Goal: Navigation & Orientation: Understand site structure

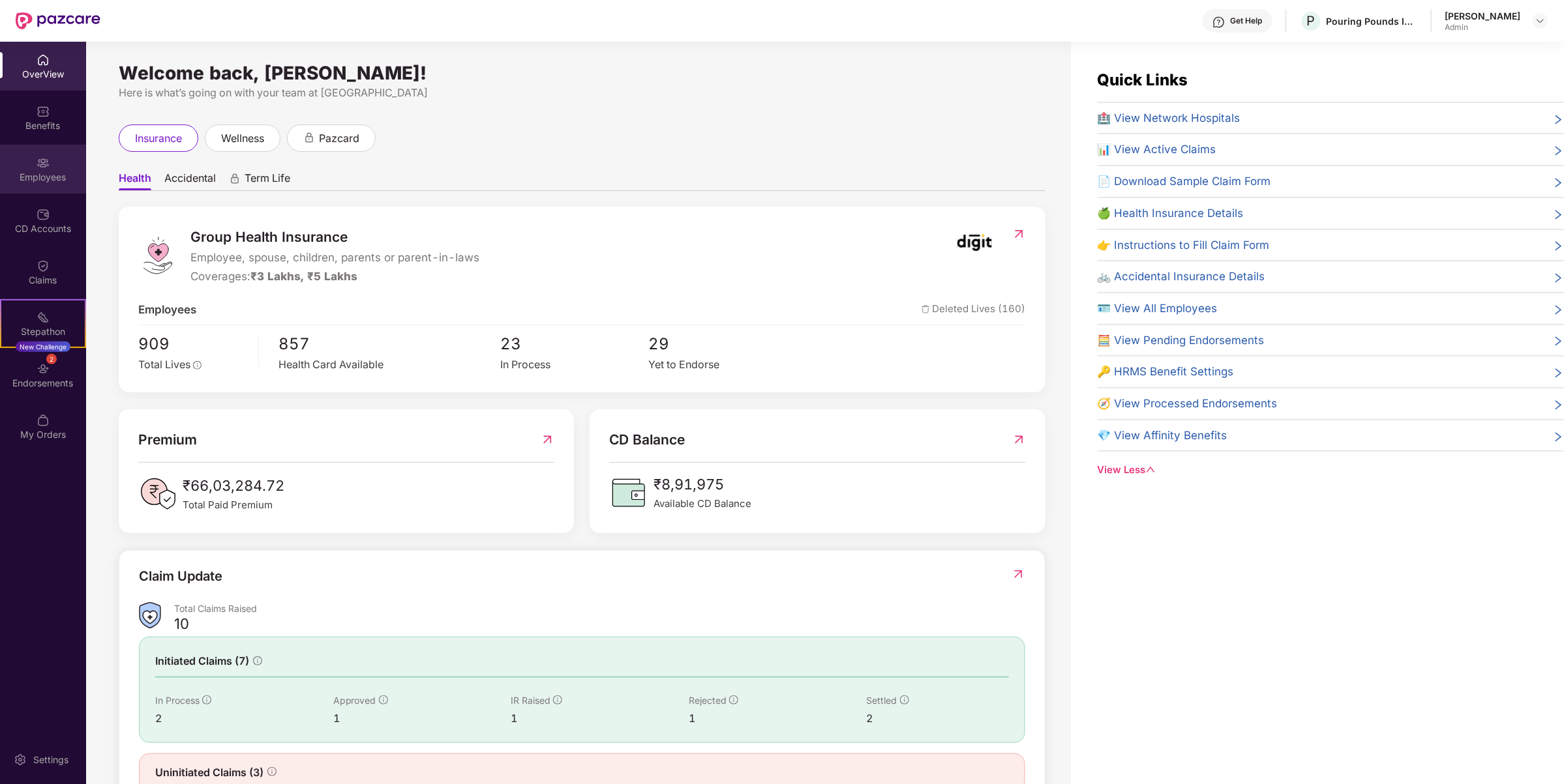
click at [41, 167] on img at bounding box center [43, 162] width 13 height 13
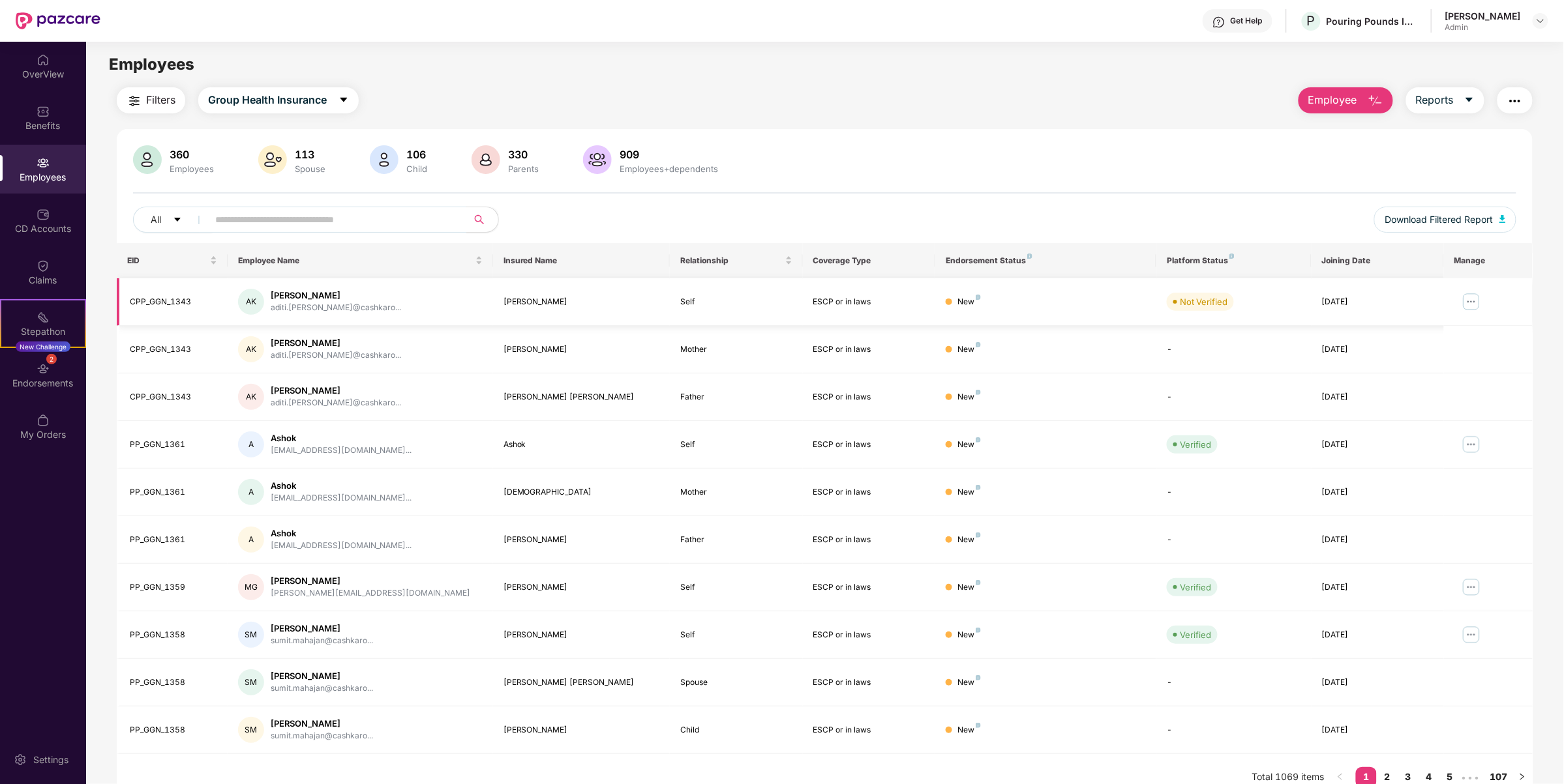
click at [1479, 302] on img at bounding box center [1471, 301] width 21 height 21
click at [1442, 321] on li "Manage Employee & Dependents" at bounding box center [1380, 334] width 203 height 26
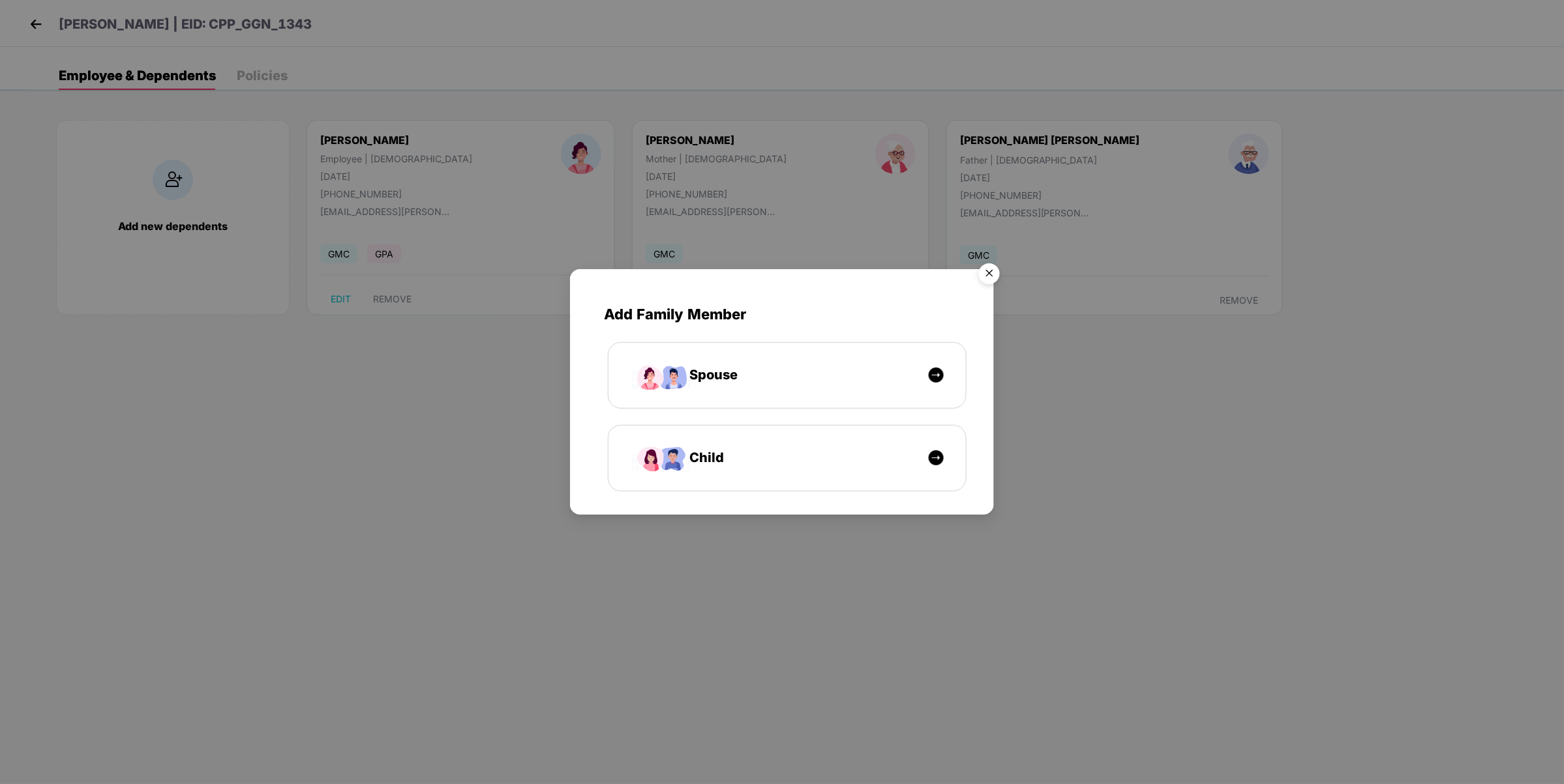
click at [996, 274] on img "Close" at bounding box center [990, 276] width 37 height 37
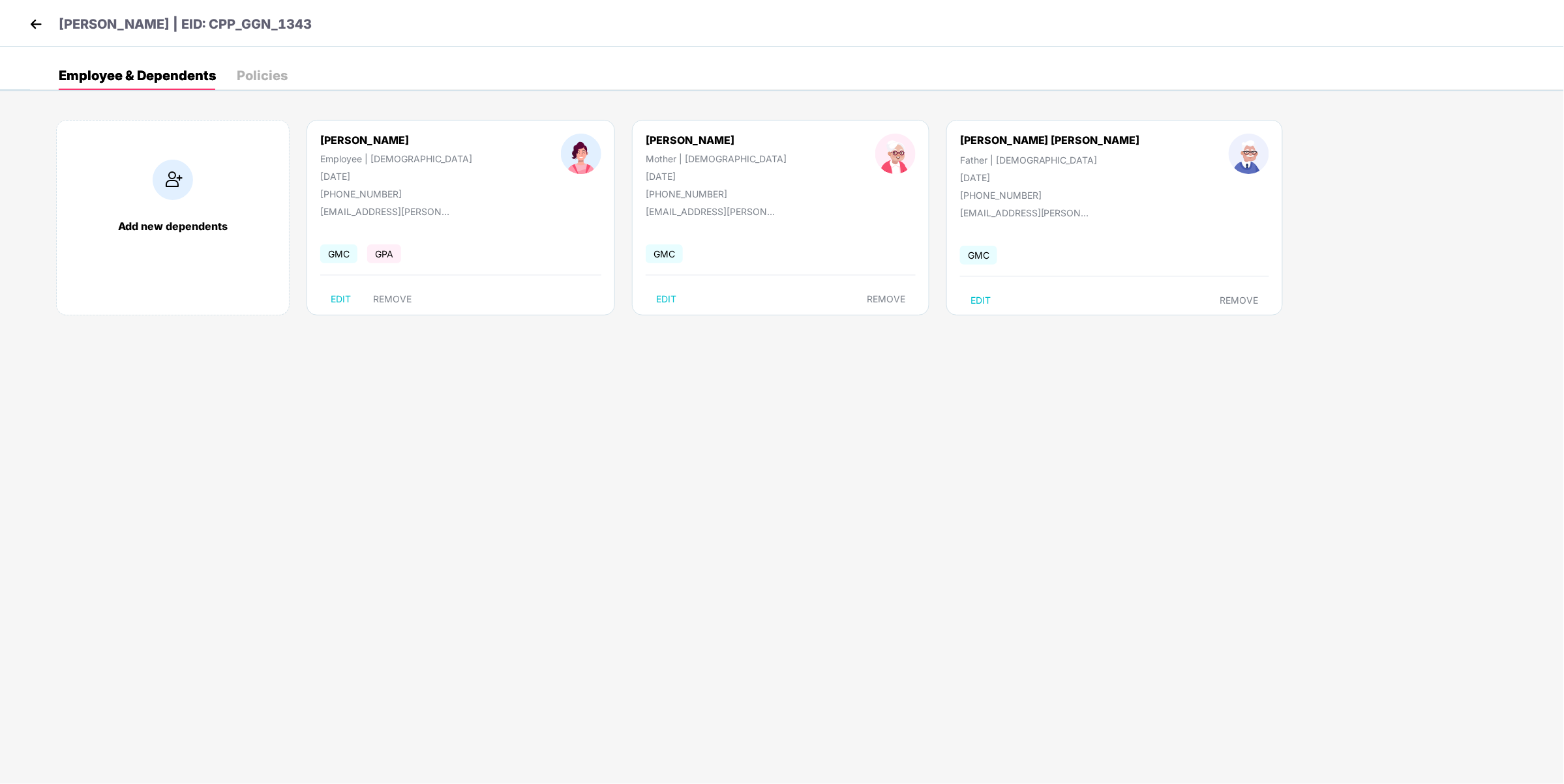
click at [37, 22] on img at bounding box center [36, 24] width 20 height 20
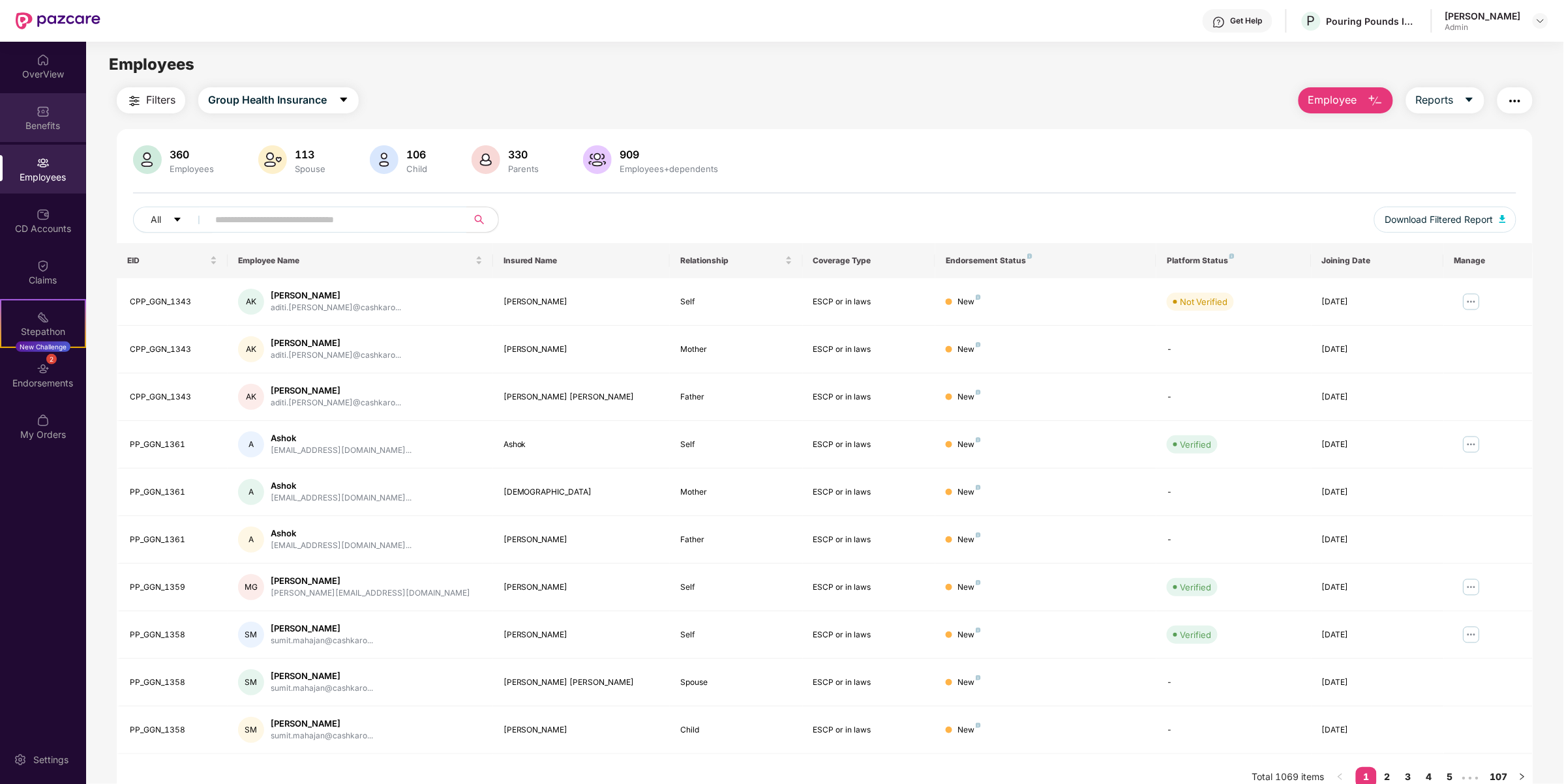
click at [49, 112] on img at bounding box center [43, 111] width 13 height 13
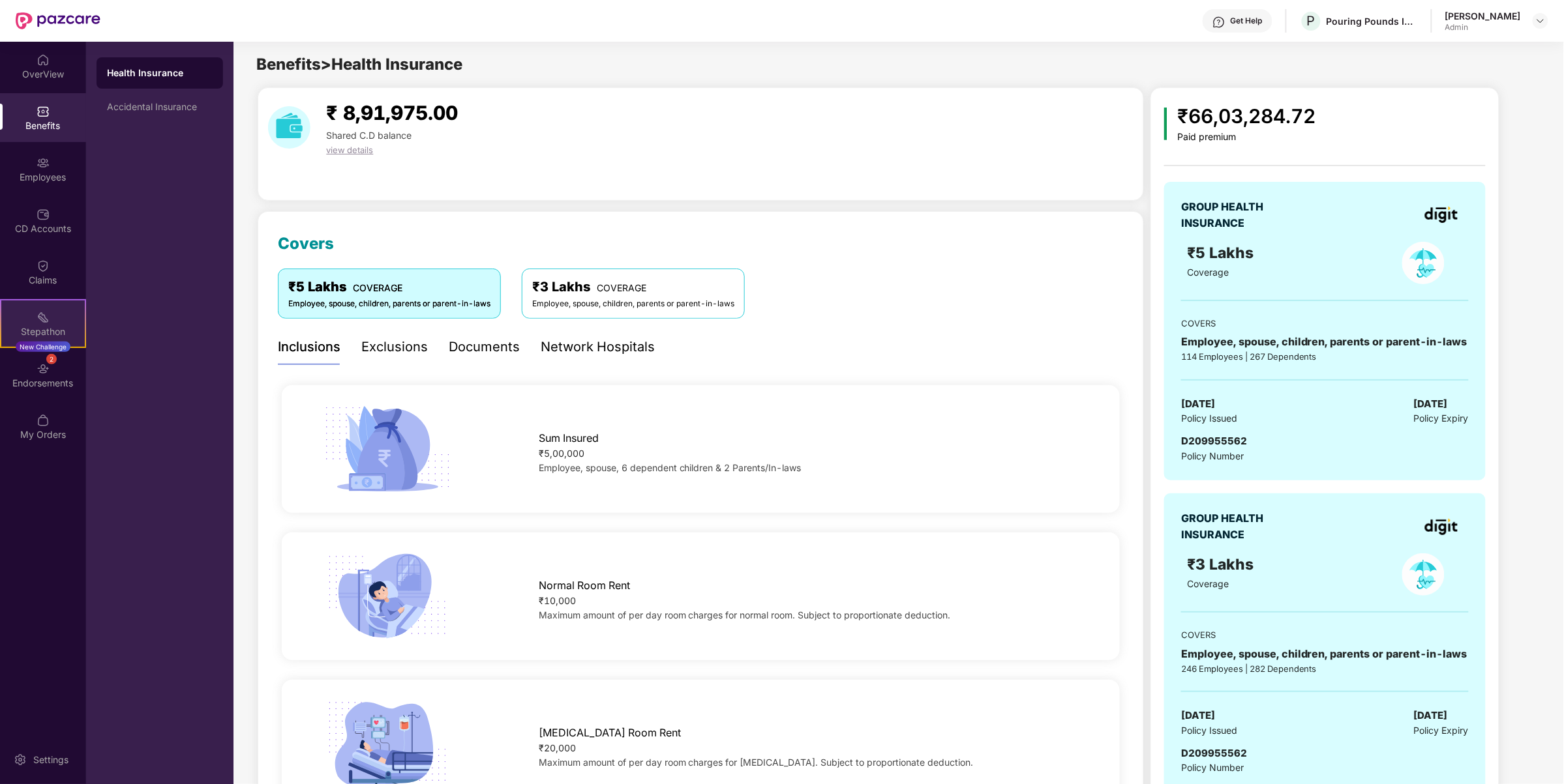
click at [47, 314] on img at bounding box center [43, 317] width 13 height 13
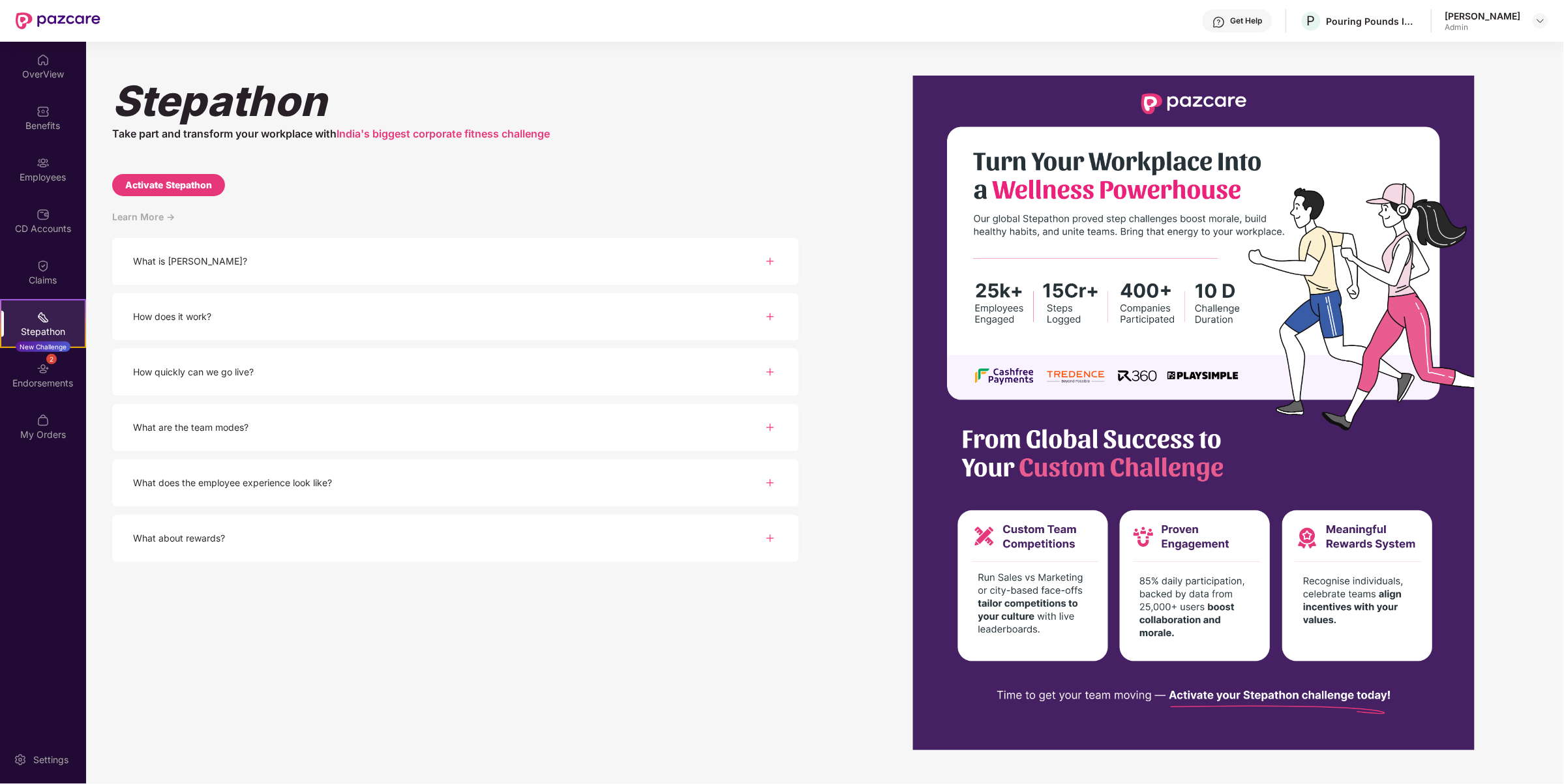
click at [203, 178] on div "Activate Stepathon" at bounding box center [169, 185] width 87 height 14
select select "****"
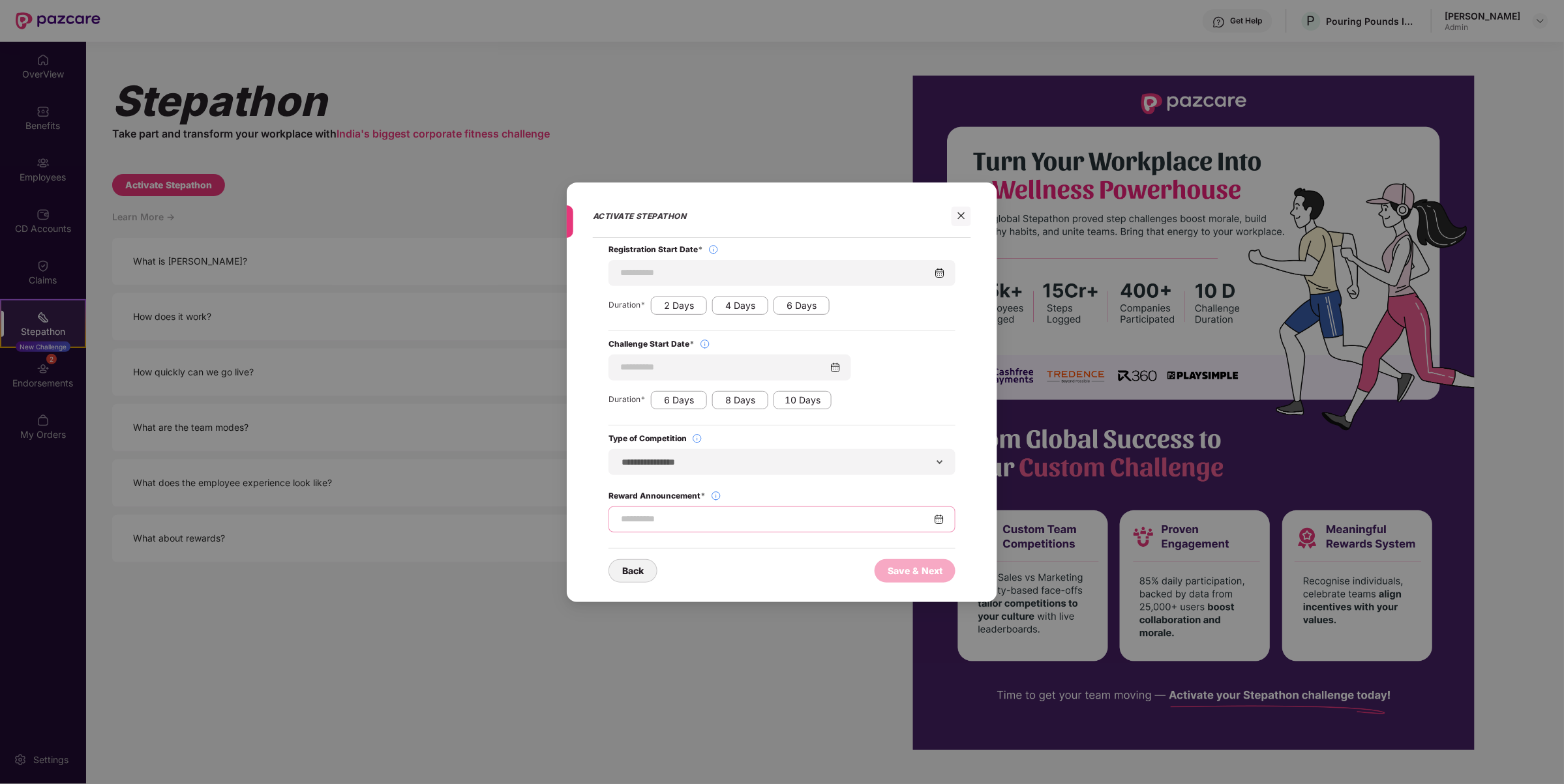
click at [755, 516] on input at bounding box center [777, 519] width 314 height 14
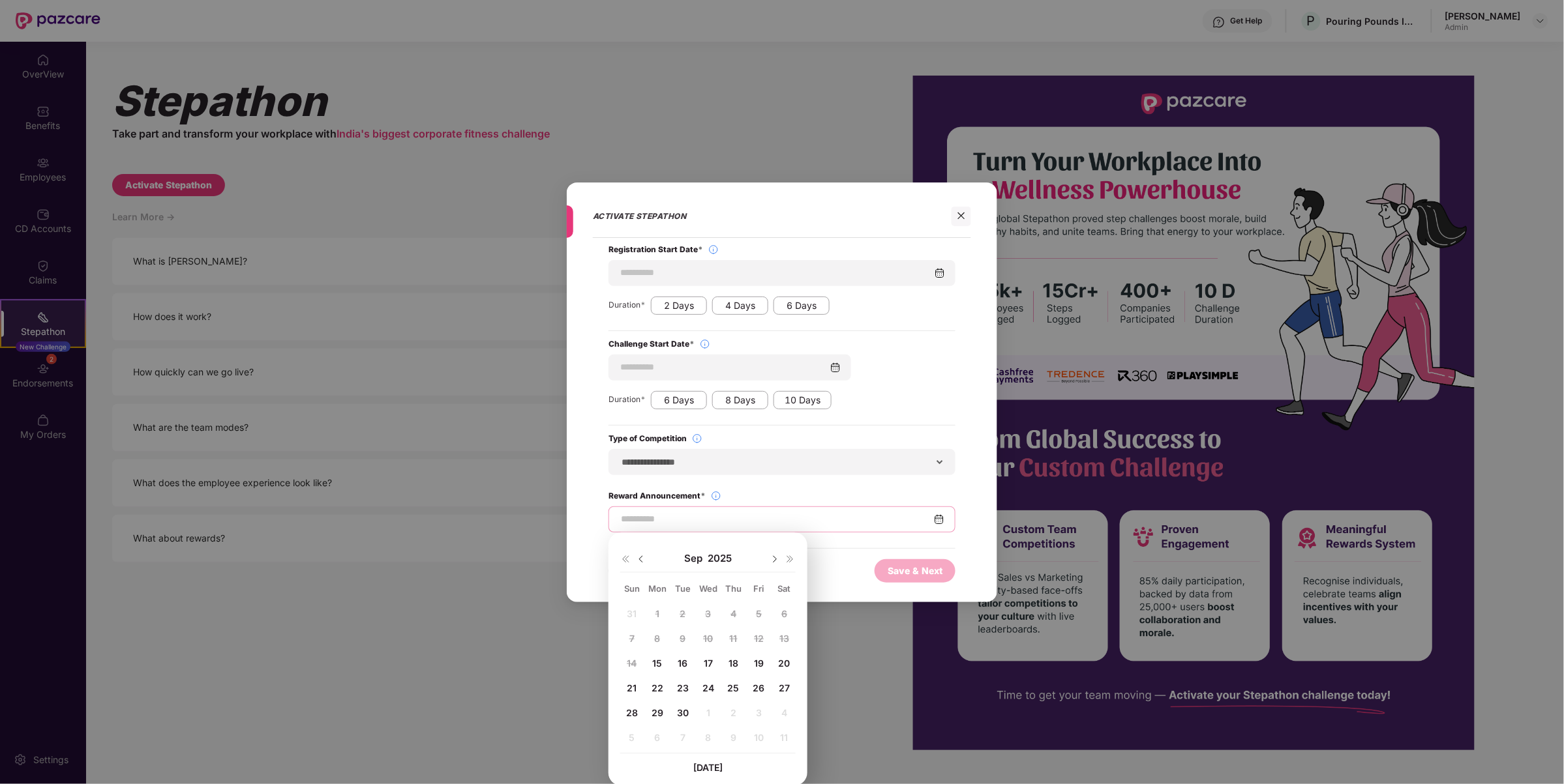
click at [755, 516] on input at bounding box center [777, 519] width 314 height 14
click at [490, 509] on div "**********" at bounding box center [782, 392] width 1564 height 784
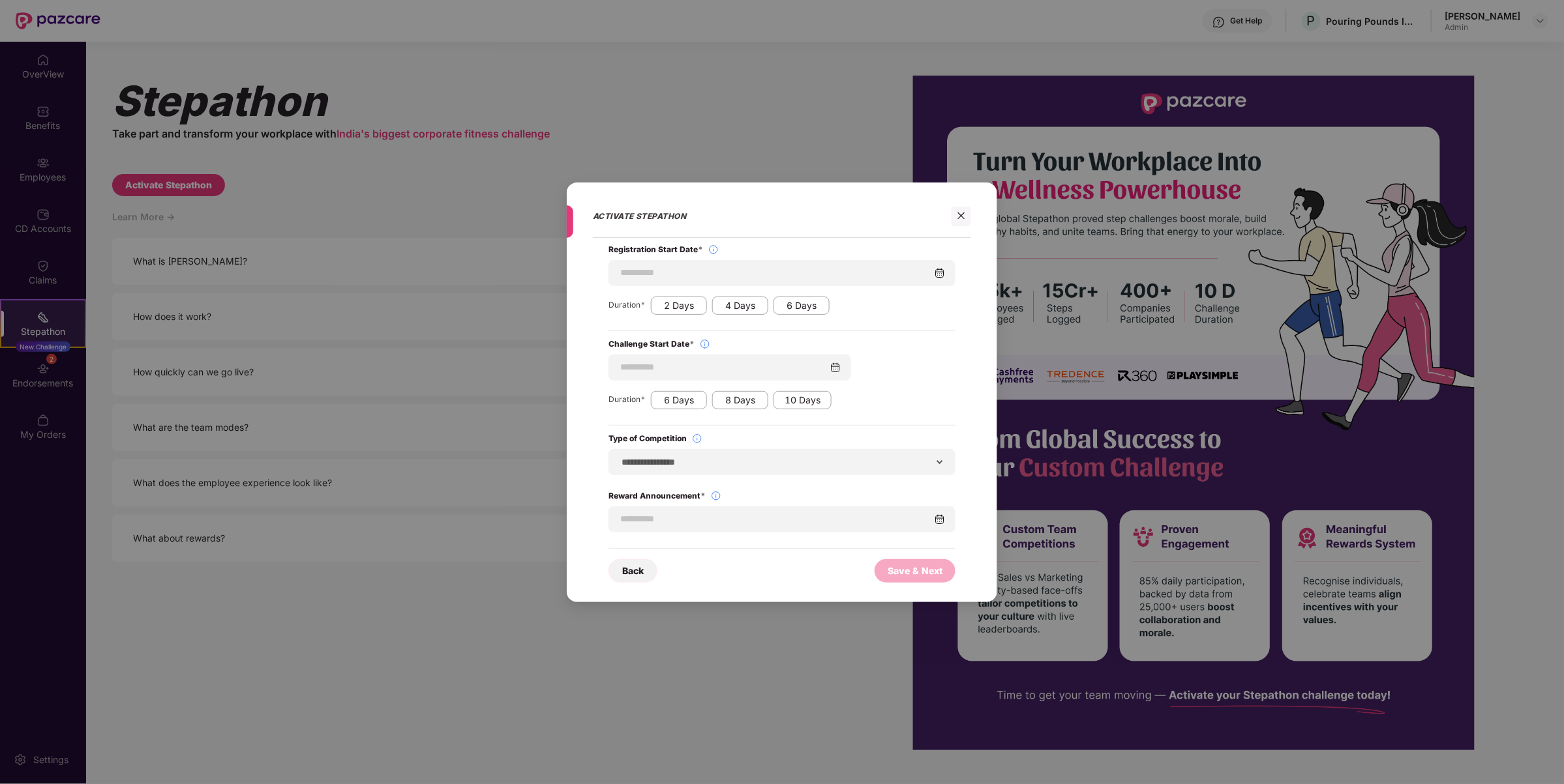
click at [641, 569] on div "Back" at bounding box center [633, 571] width 22 height 14
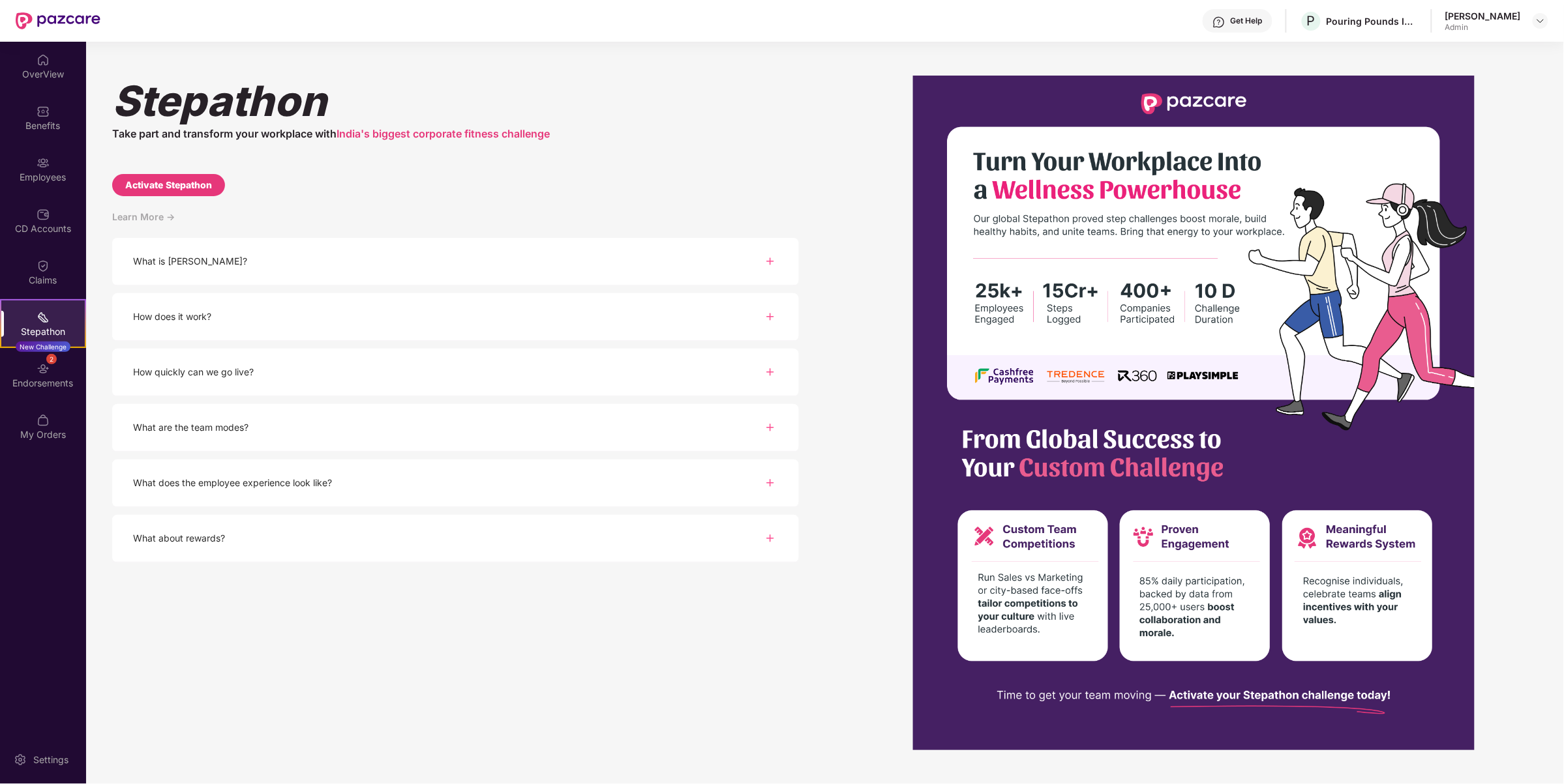
click at [142, 216] on div "Learn More ->" at bounding box center [456, 223] width 687 height 28
click at [268, 313] on div "How does it work?" at bounding box center [456, 317] width 687 height 47
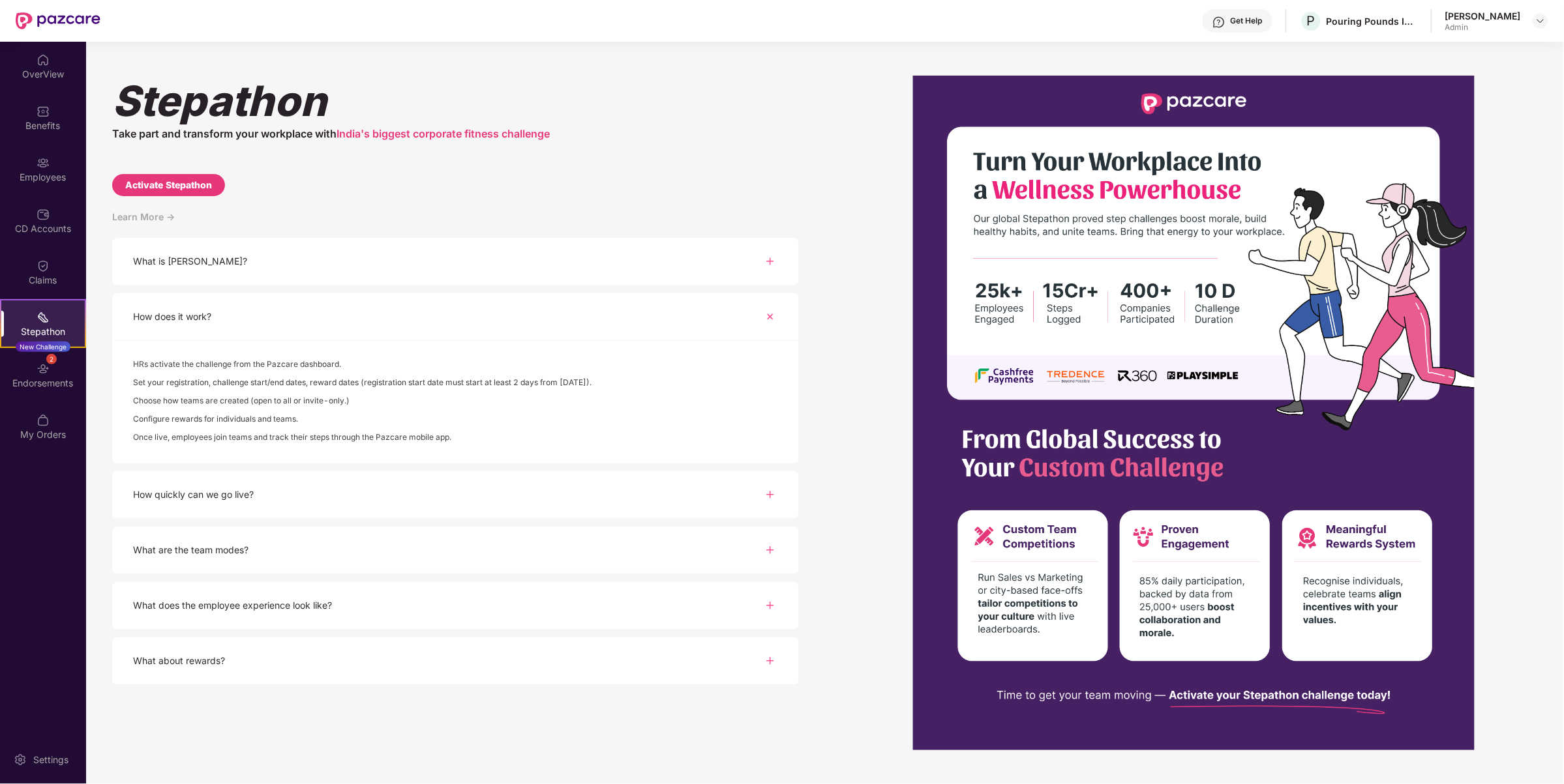
click at [548, 564] on div "What are the team modes?" at bounding box center [456, 550] width 687 height 47
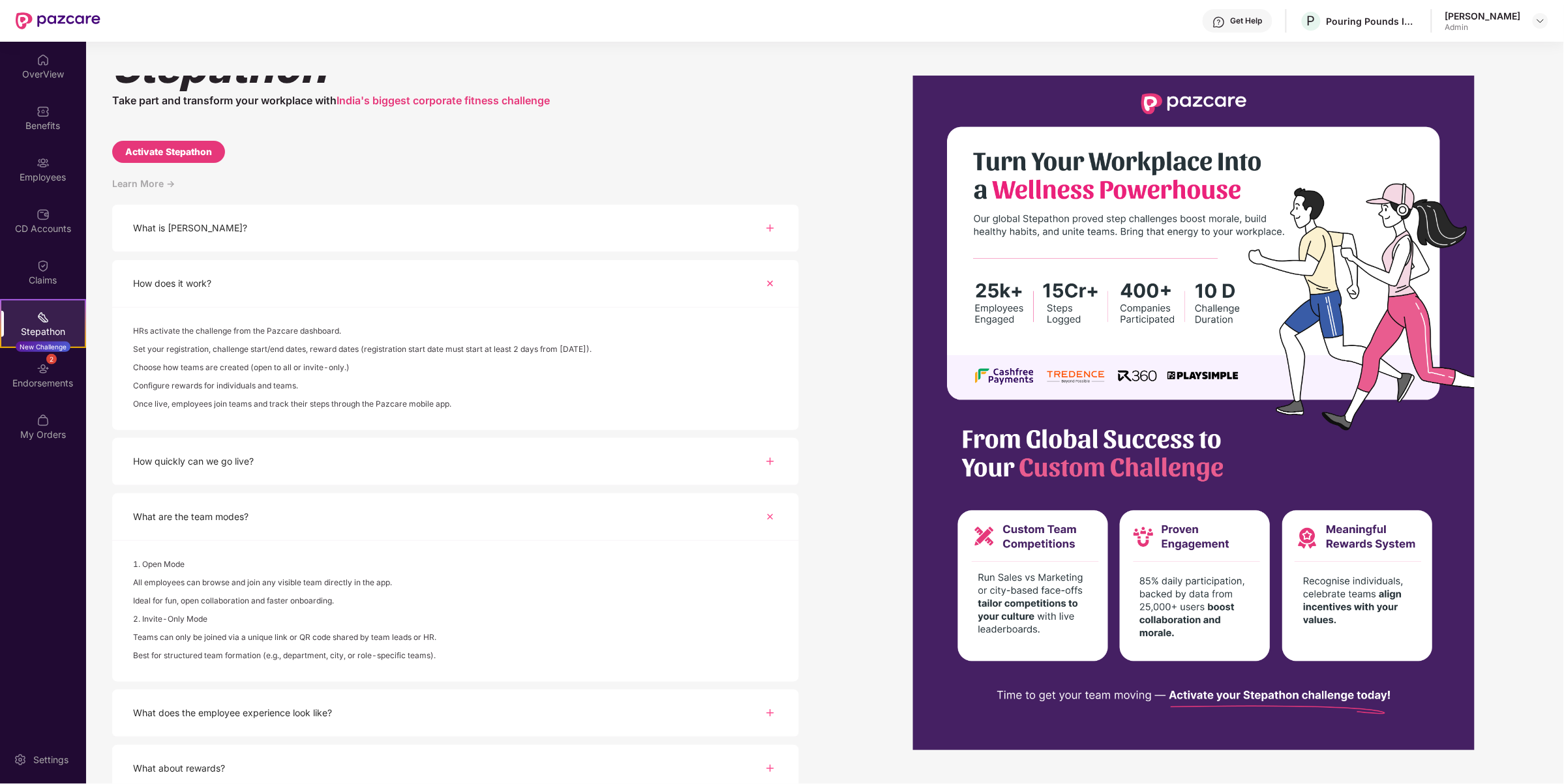
scroll to position [49, 0]
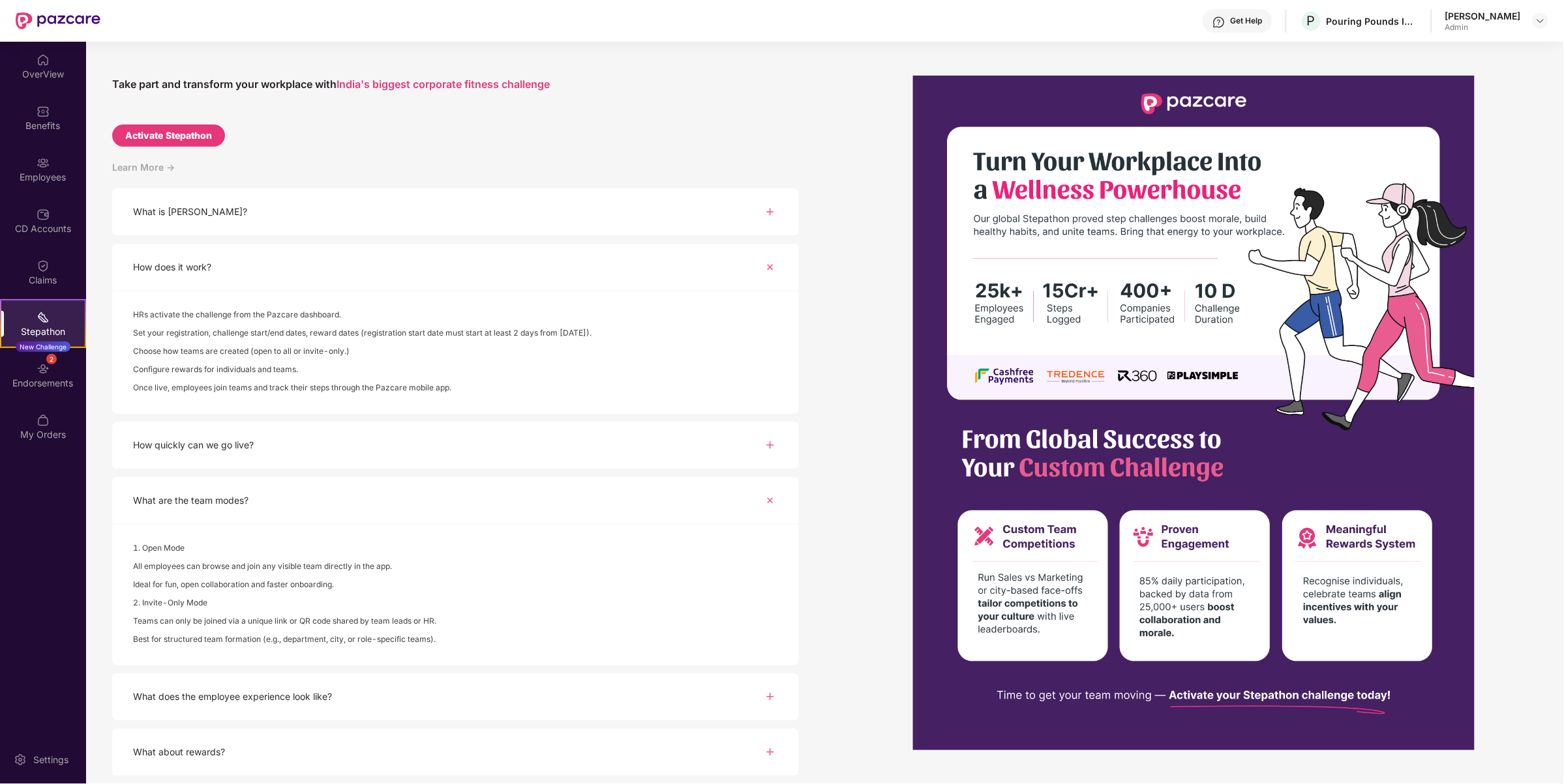
click at [424, 701] on div "What does the employee experience look like?" at bounding box center [456, 697] width 687 height 47
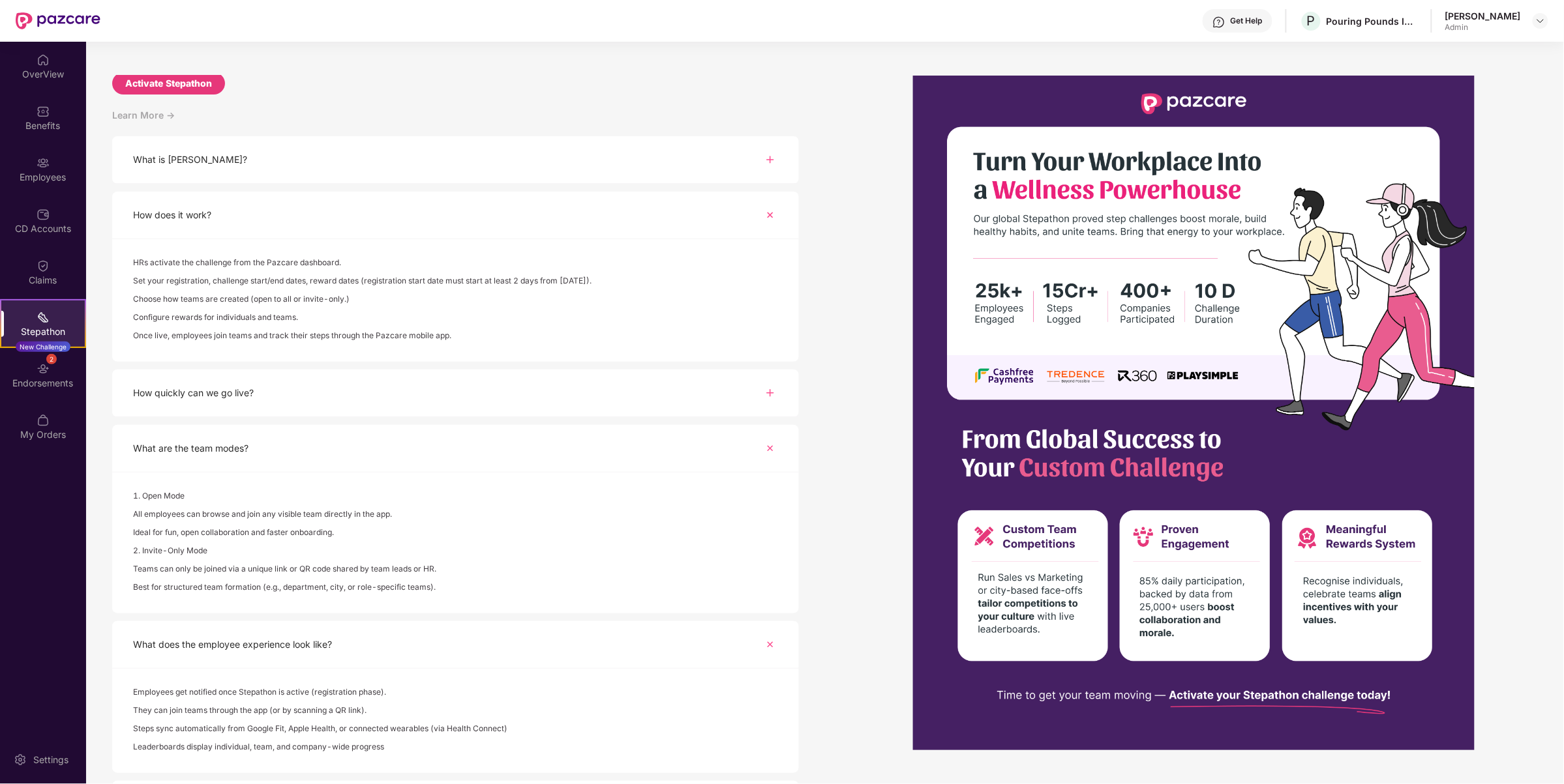
scroll to position [154, 0]
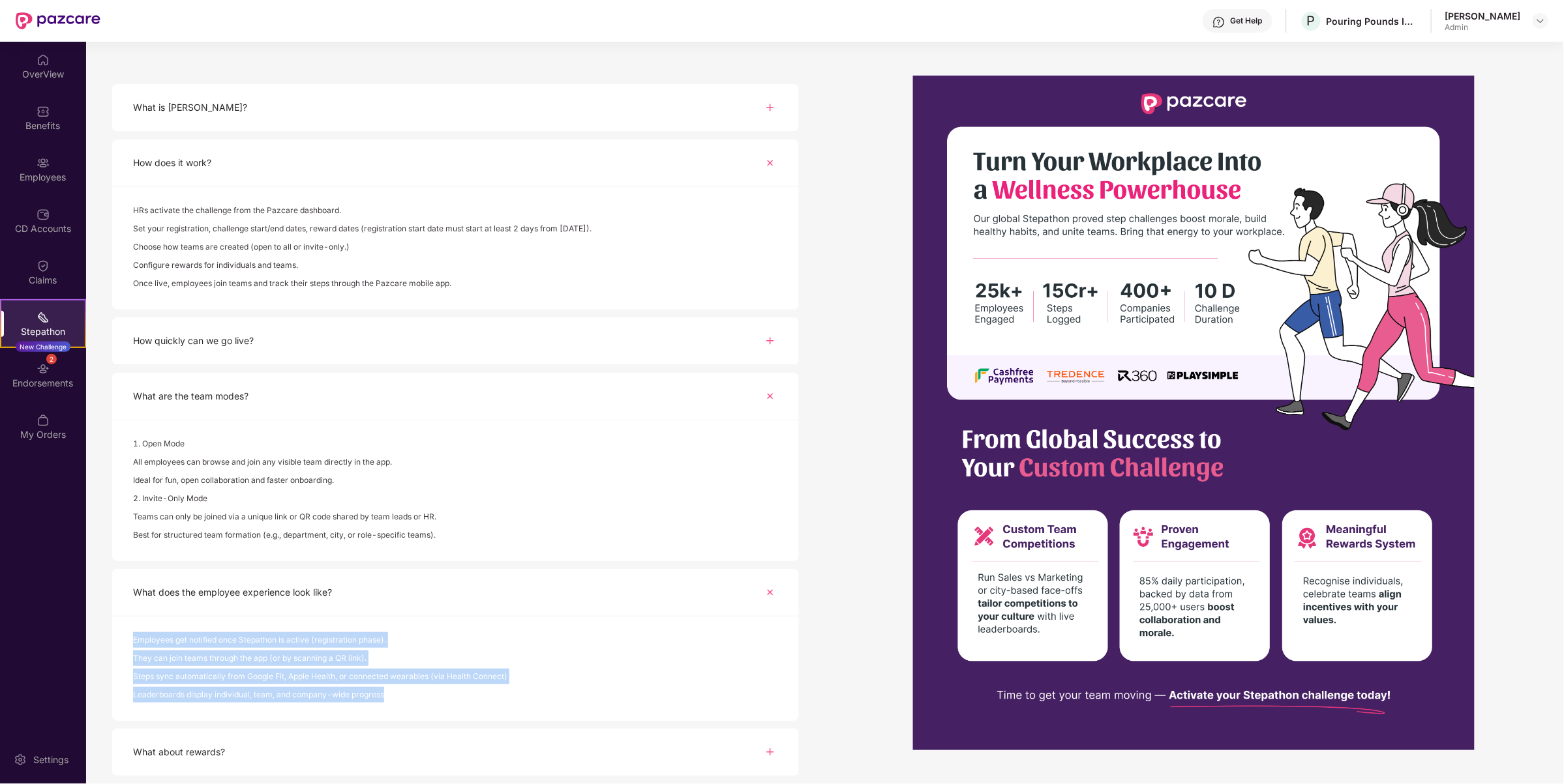
drag, startPoint x: 396, startPoint y: 698, endPoint x: 131, endPoint y: 634, distance: 272.6
click at [131, 634] on div "Employees get notified once Stepathon is active (registration phase). They can …" at bounding box center [456, 669] width 687 height 104
click at [478, 626] on div "Employees get notified once Stepathon is active (registration phase). They can …" at bounding box center [456, 669] width 687 height 104
drag, startPoint x: 398, startPoint y: 691, endPoint x: 125, endPoint y: 636, distance: 278.5
click at [125, 636] on div "Employees get notified once Stepathon is active (registration phase). They can …" at bounding box center [456, 669] width 687 height 104
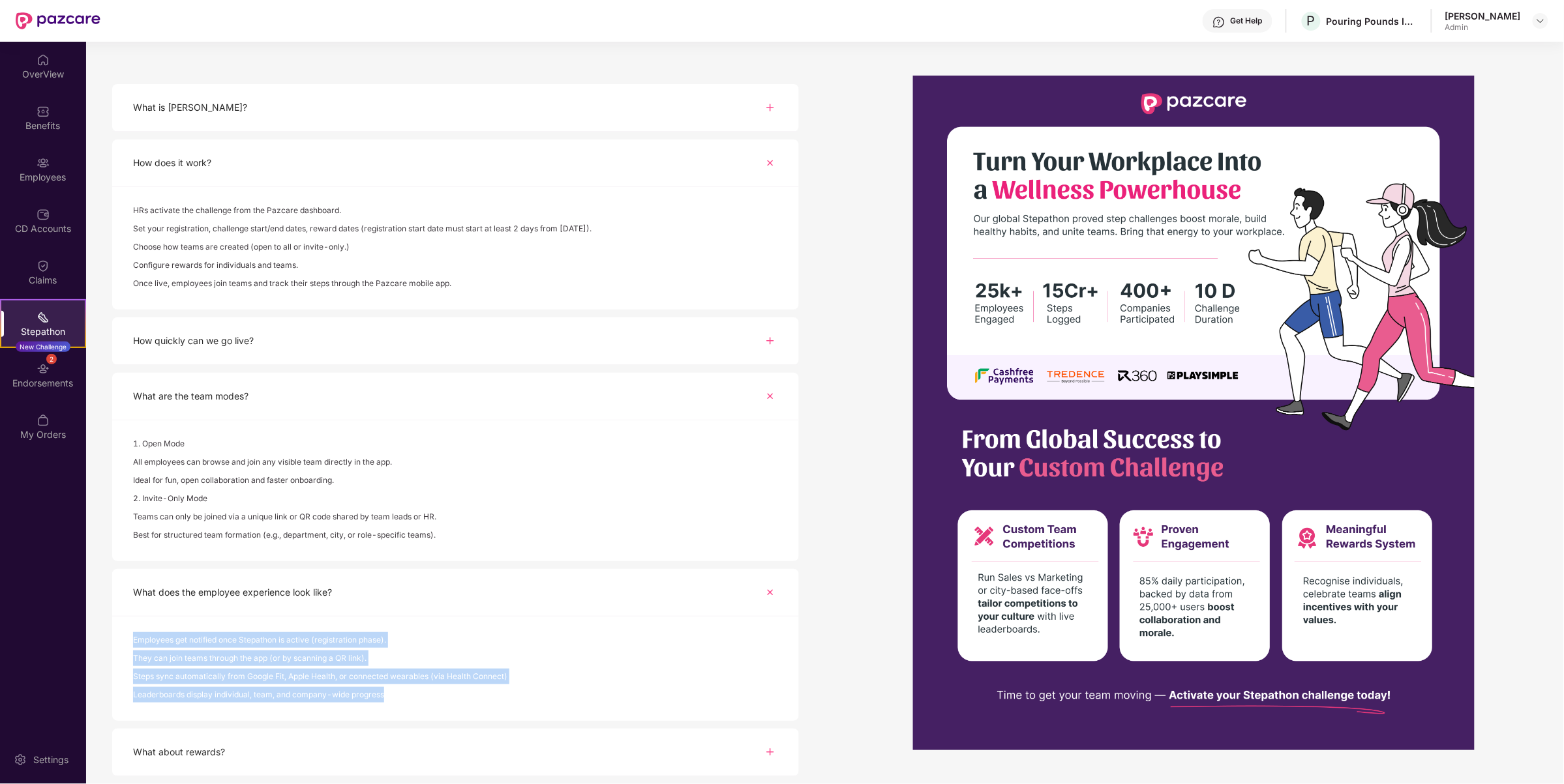
click at [399, 697] on div "Leaderboards display individual, team, and company-wide progress" at bounding box center [455, 696] width 645 height 18
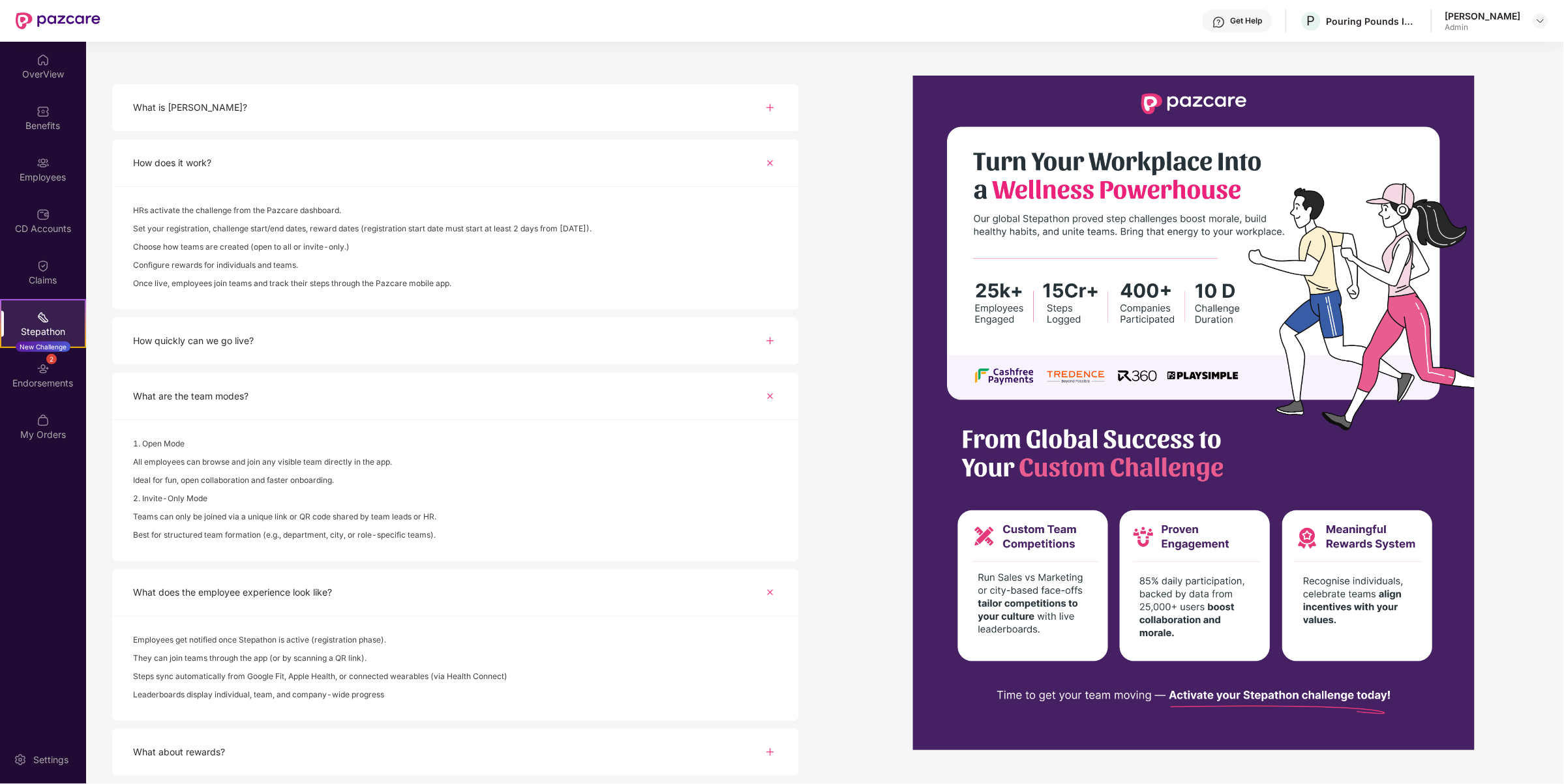
click at [377, 745] on div "What about rewards?" at bounding box center [456, 752] width 687 height 47
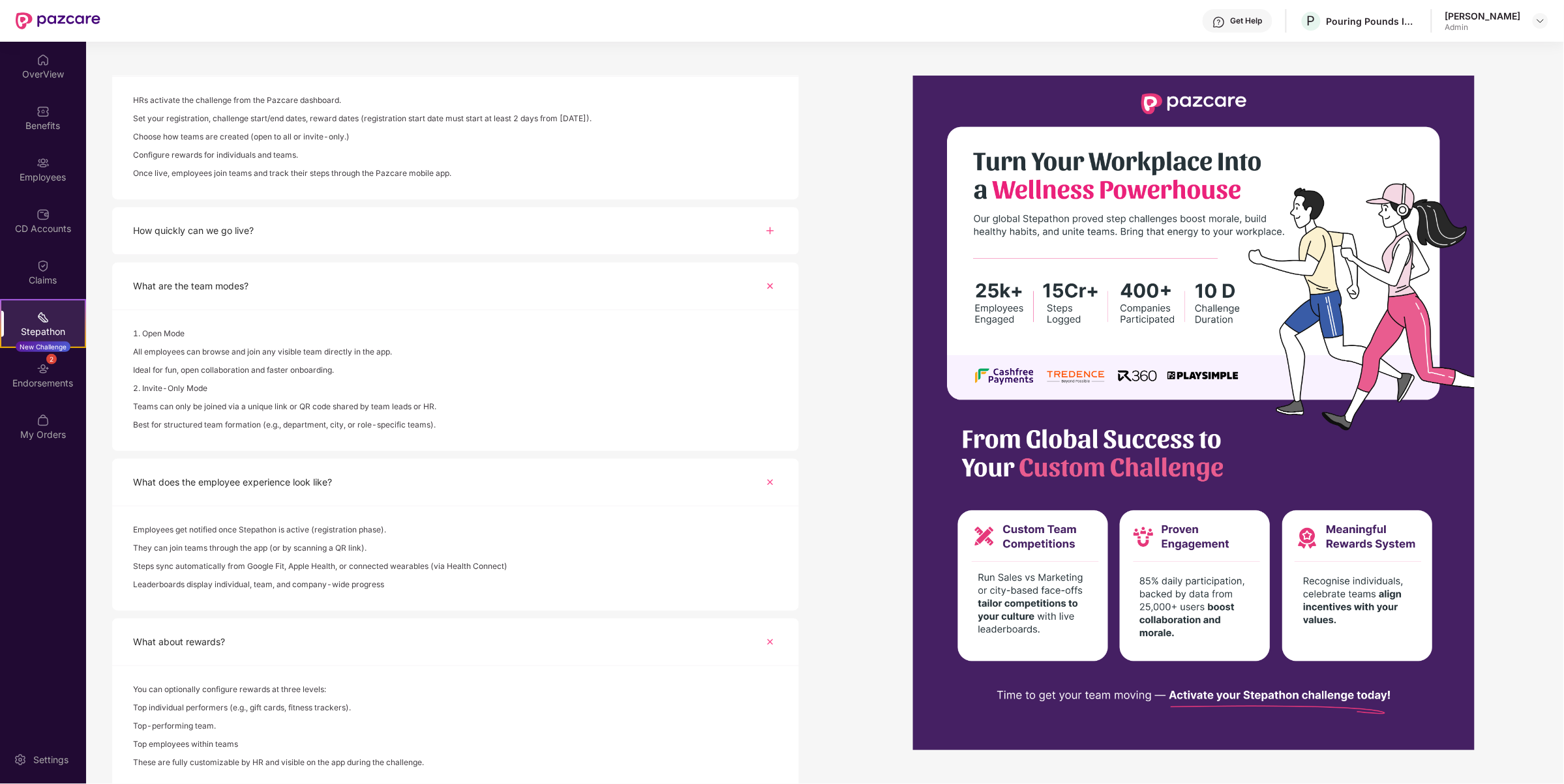
scroll to position [277, 0]
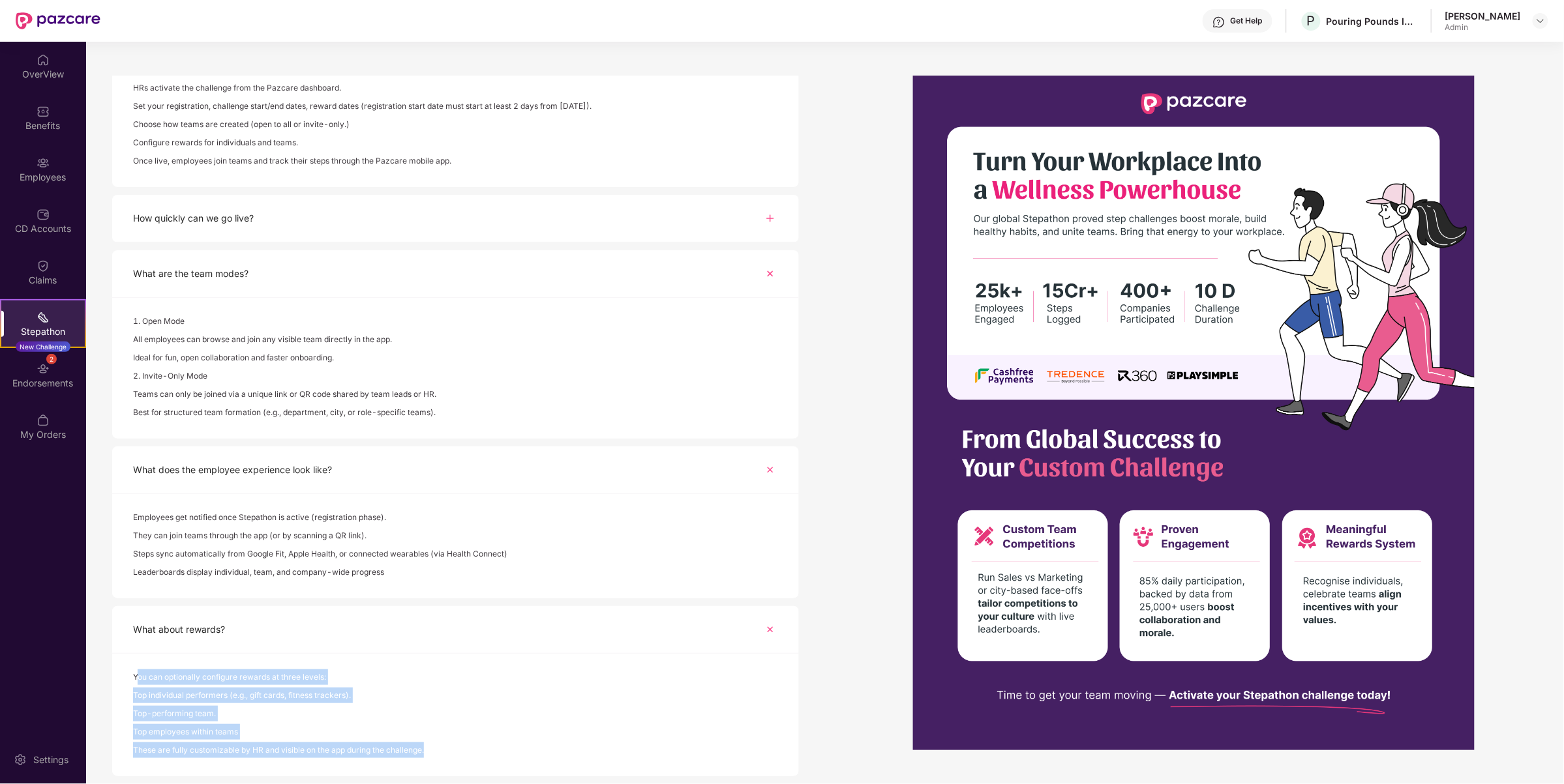
drag, startPoint x: 465, startPoint y: 754, endPoint x: 135, endPoint y: 693, distance: 335.6
click at [133, 685] on div "You can optionally configure rewards at three levels: Top individual performers…" at bounding box center [456, 715] width 687 height 123
click at [299, 716] on div "Top-performing team." at bounding box center [455, 715] width 645 height 18
drag, startPoint x: 459, startPoint y: 753, endPoint x: 131, endPoint y: 624, distance: 352.5
click at [131, 624] on div "What about rewards? You can optionally configure rewards at three levels: Top i…" at bounding box center [456, 691] width 687 height 170
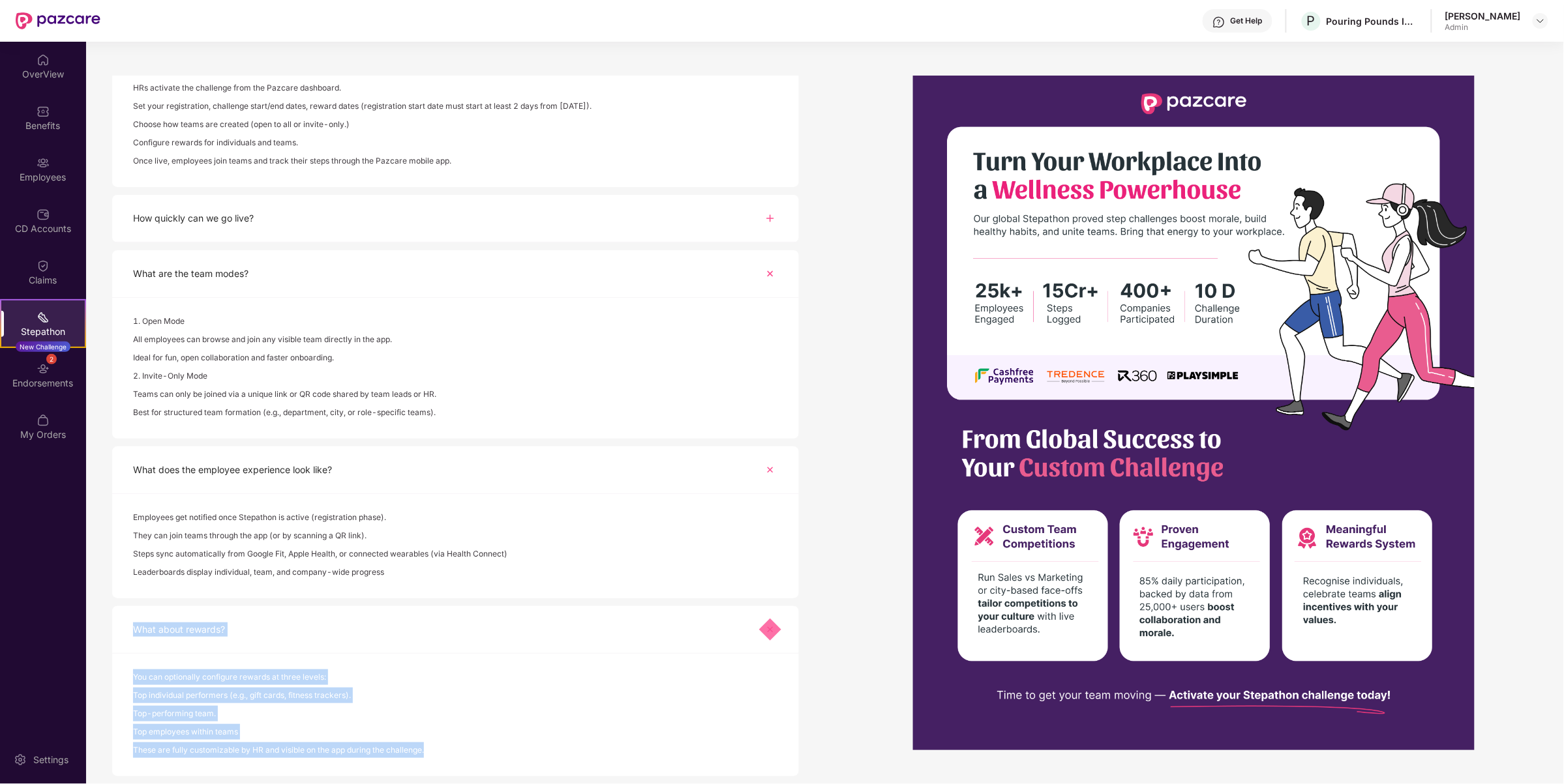
click at [547, 670] on div "You can optionally configure rewards at three levels:" at bounding box center [455, 678] width 645 height 18
drag, startPoint x: 448, startPoint y: 754, endPoint x: 132, endPoint y: 610, distance: 347.3
click at [132, 610] on div "What about rewards? You can optionally configure rewards at three levels: Top i…" at bounding box center [456, 691] width 687 height 170
click at [377, 645] on div "What about rewards?" at bounding box center [456, 630] width 687 height 47
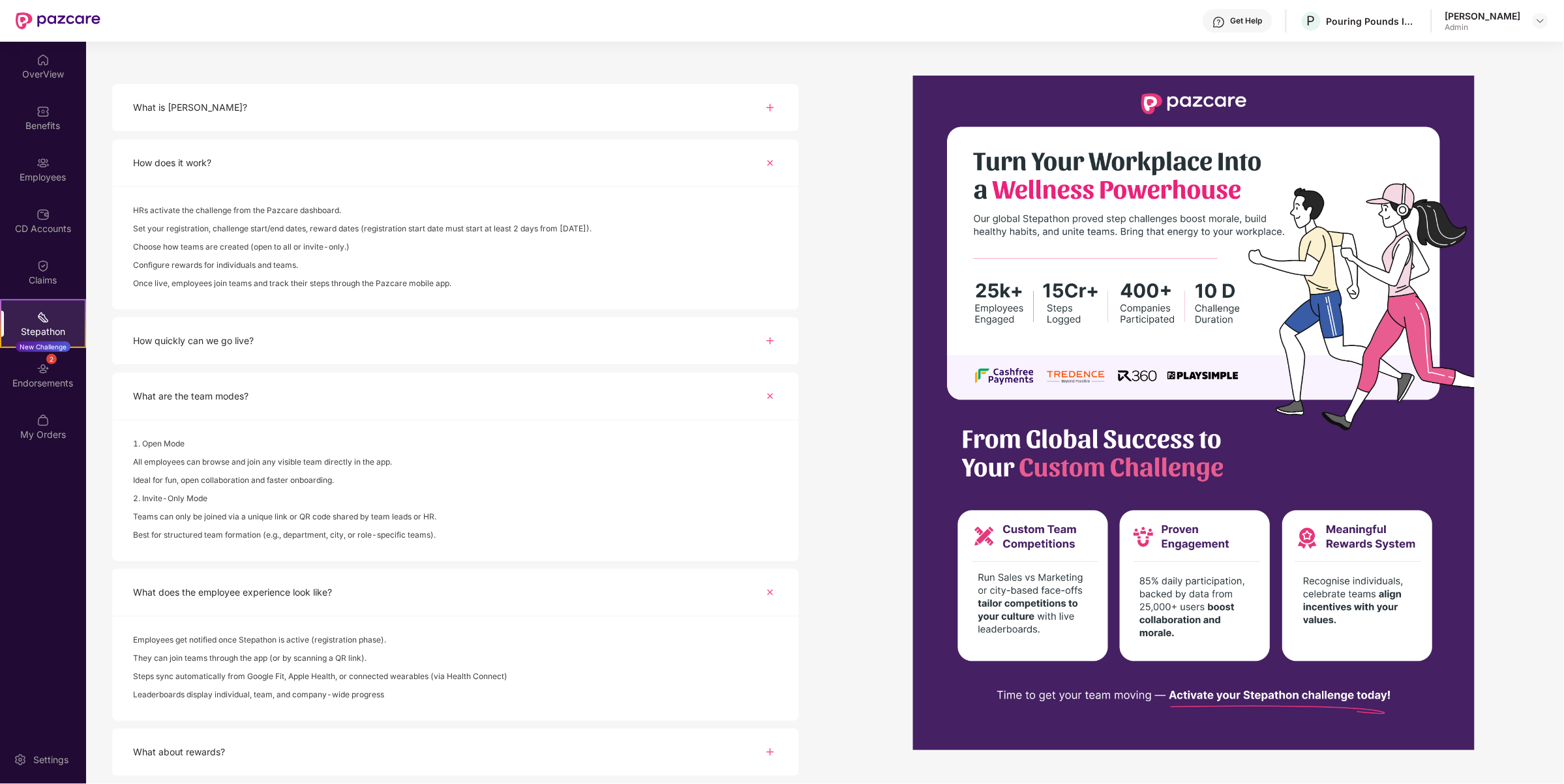
scroll to position [154, 0]
click at [336, 735] on div "What about rewards?" at bounding box center [456, 752] width 687 height 47
click at [377, 753] on div "What about rewards?" at bounding box center [456, 752] width 687 height 47
click at [762, 744] on div "What about rewards?" at bounding box center [456, 752] width 687 height 47
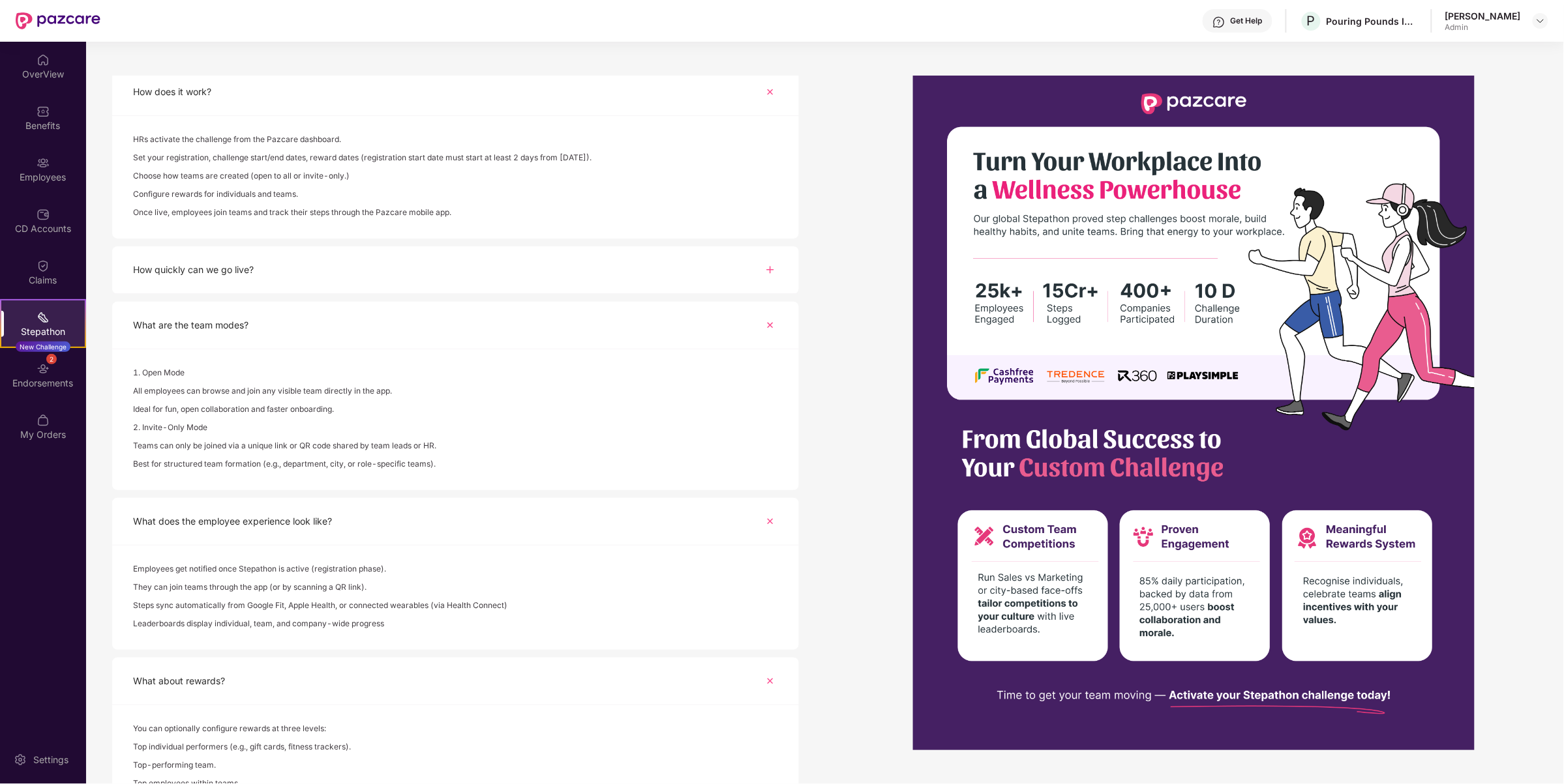
scroll to position [277, 0]
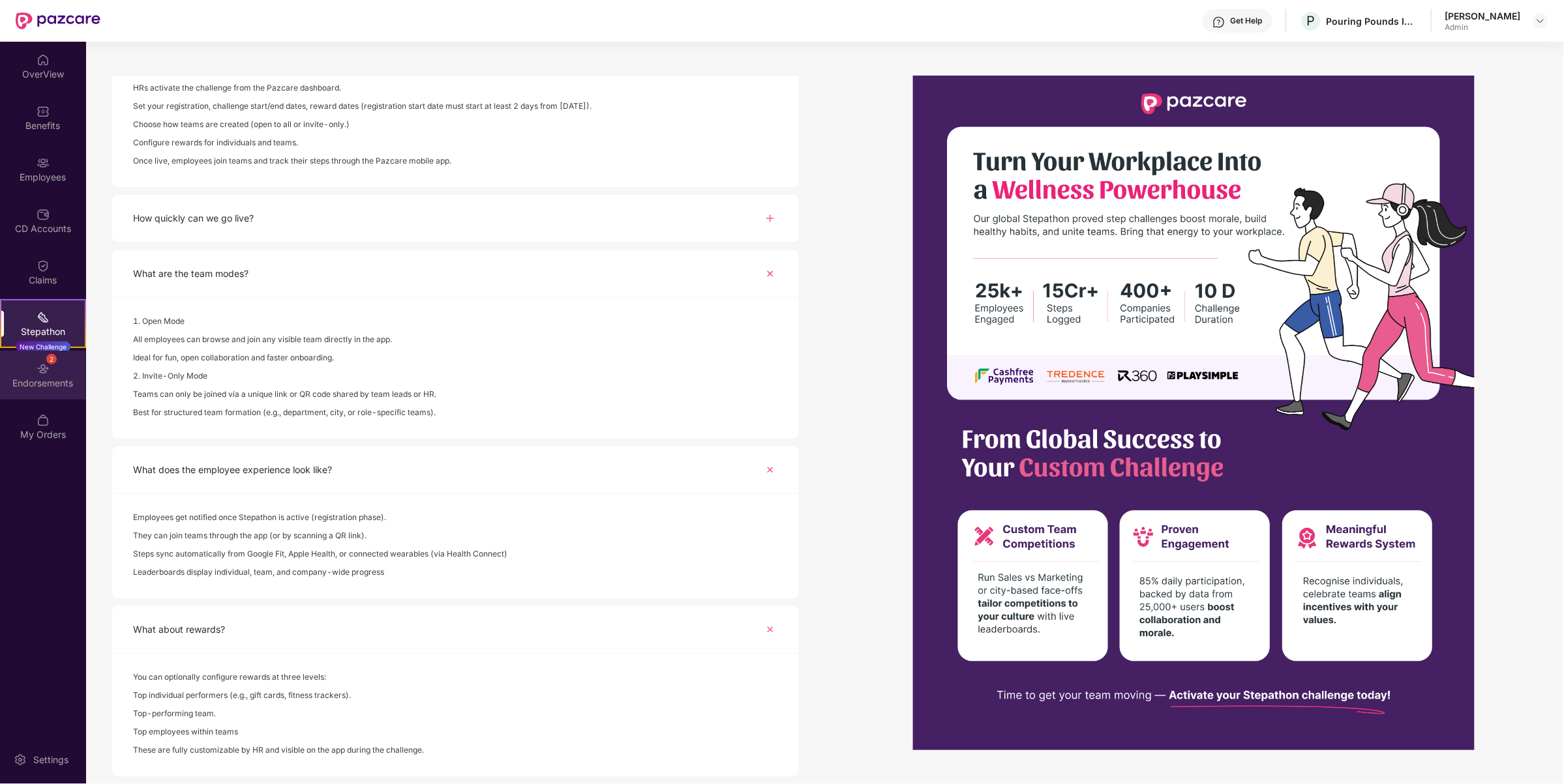
click at [59, 366] on div "2 Endorsements" at bounding box center [43, 375] width 86 height 49
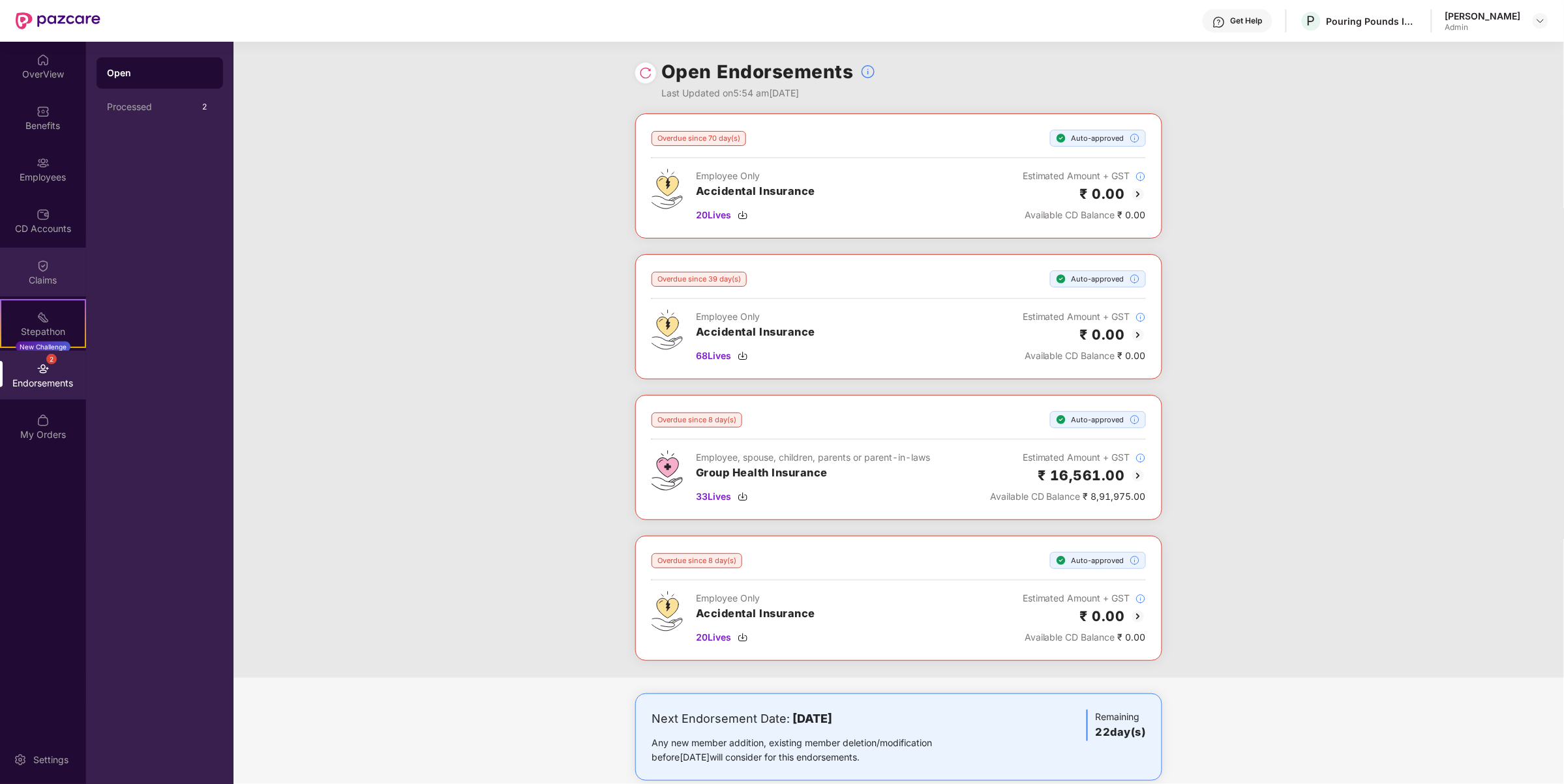
click at [22, 259] on div "Claims" at bounding box center [43, 272] width 86 height 49
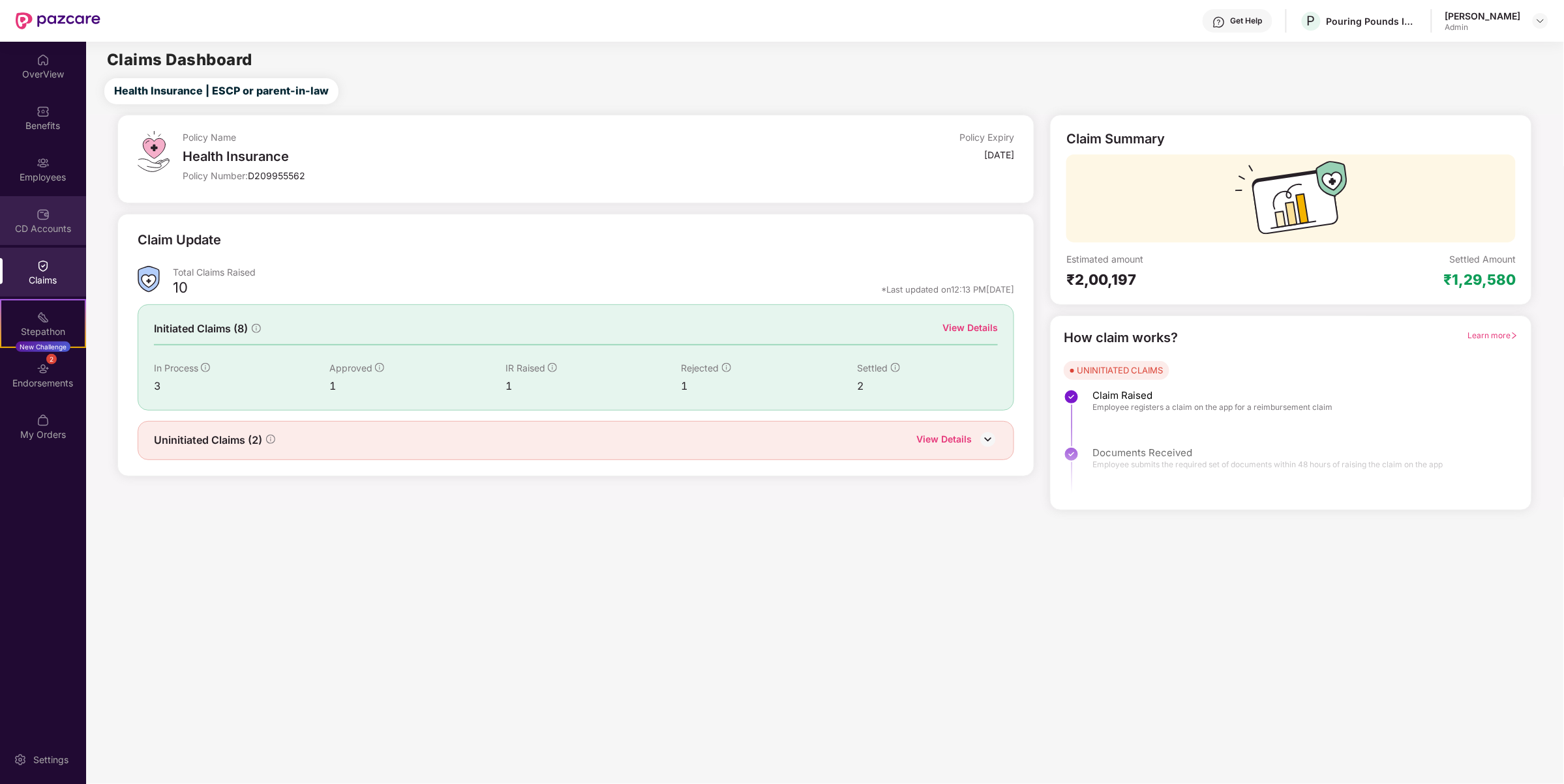
click at [27, 219] on div "CD Accounts" at bounding box center [43, 221] width 86 height 49
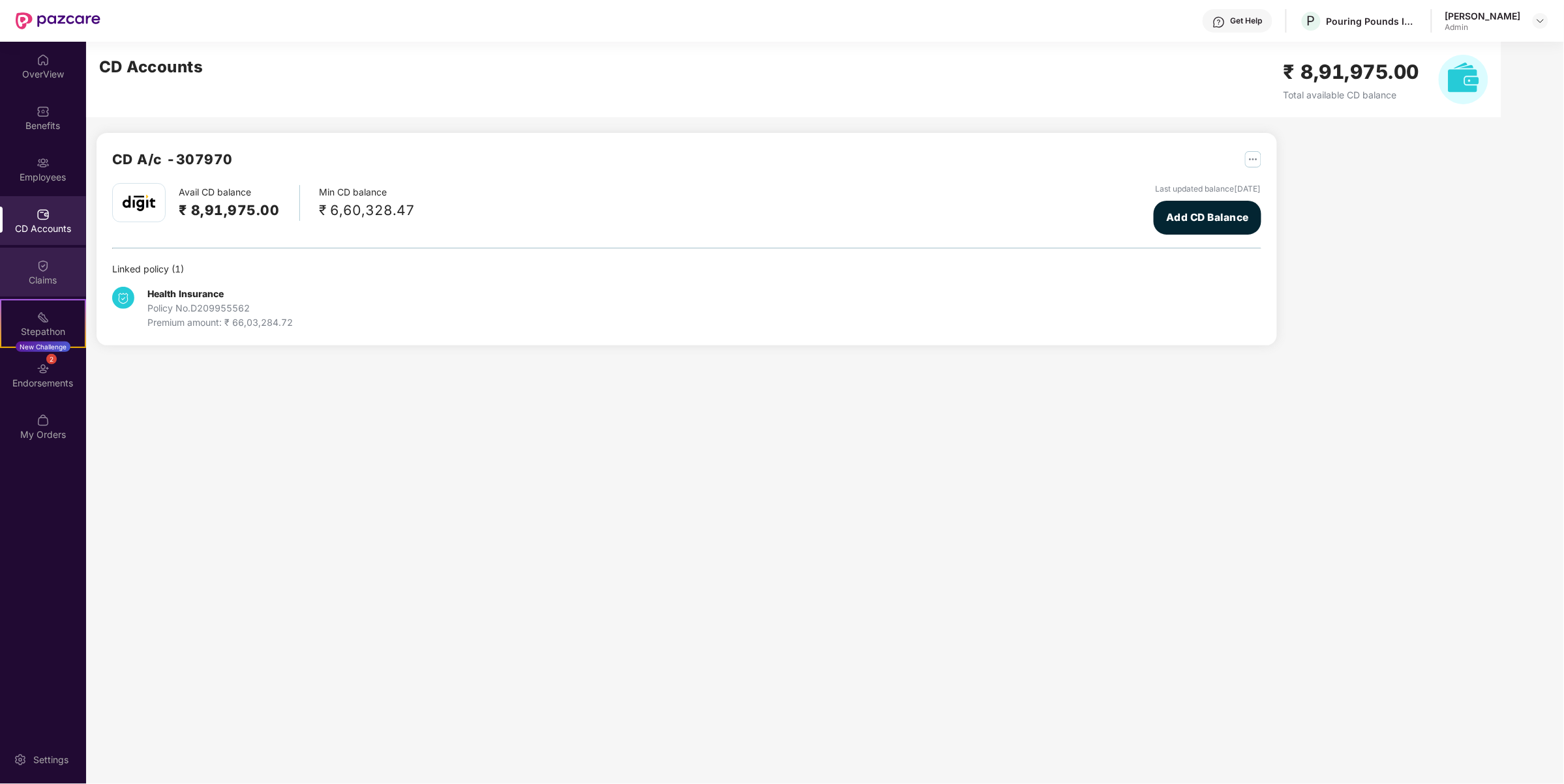
click at [73, 282] on div "Claims" at bounding box center [43, 280] width 86 height 13
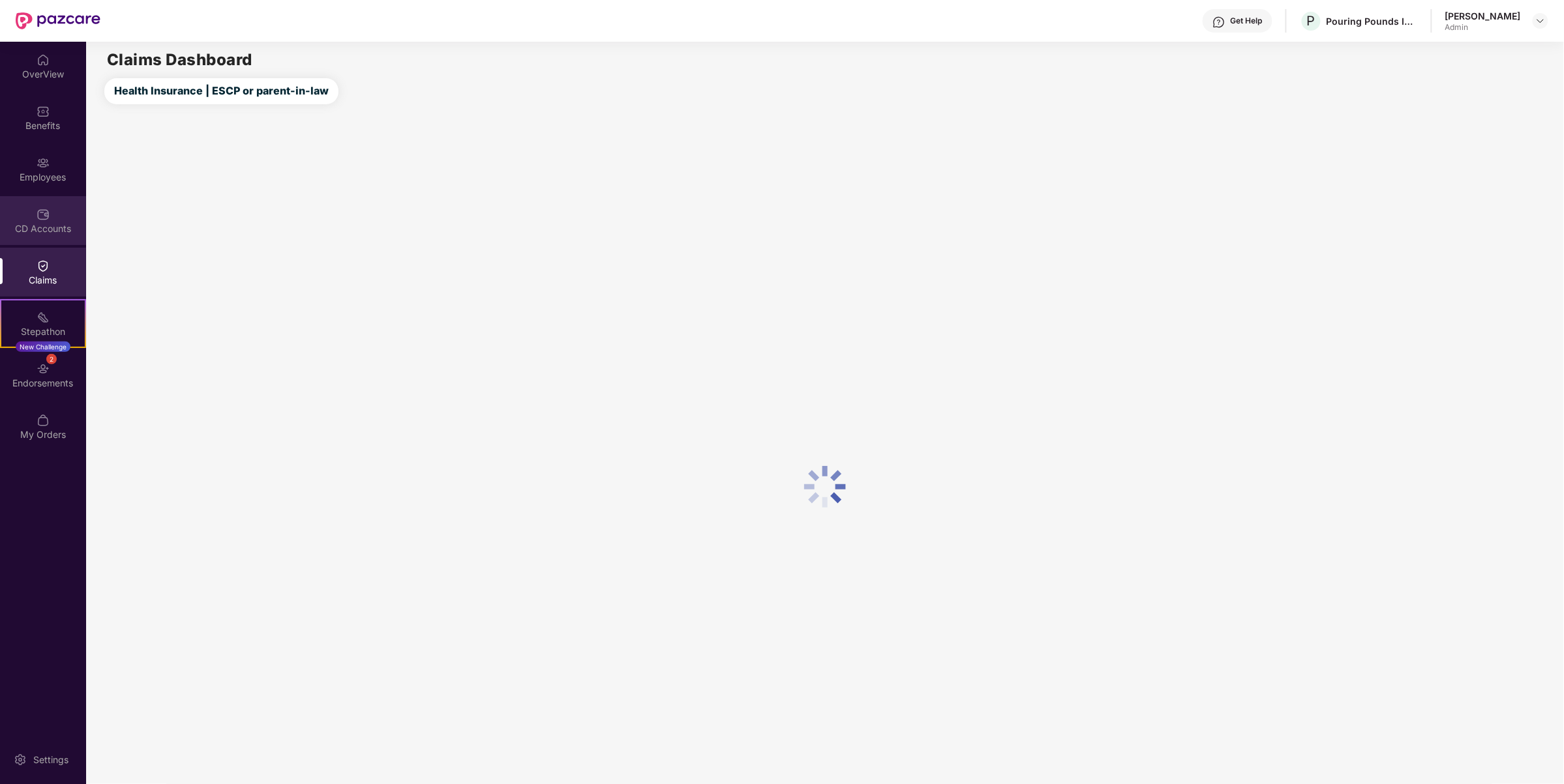
click at [41, 225] on div "CD Accounts" at bounding box center [43, 228] width 86 height 13
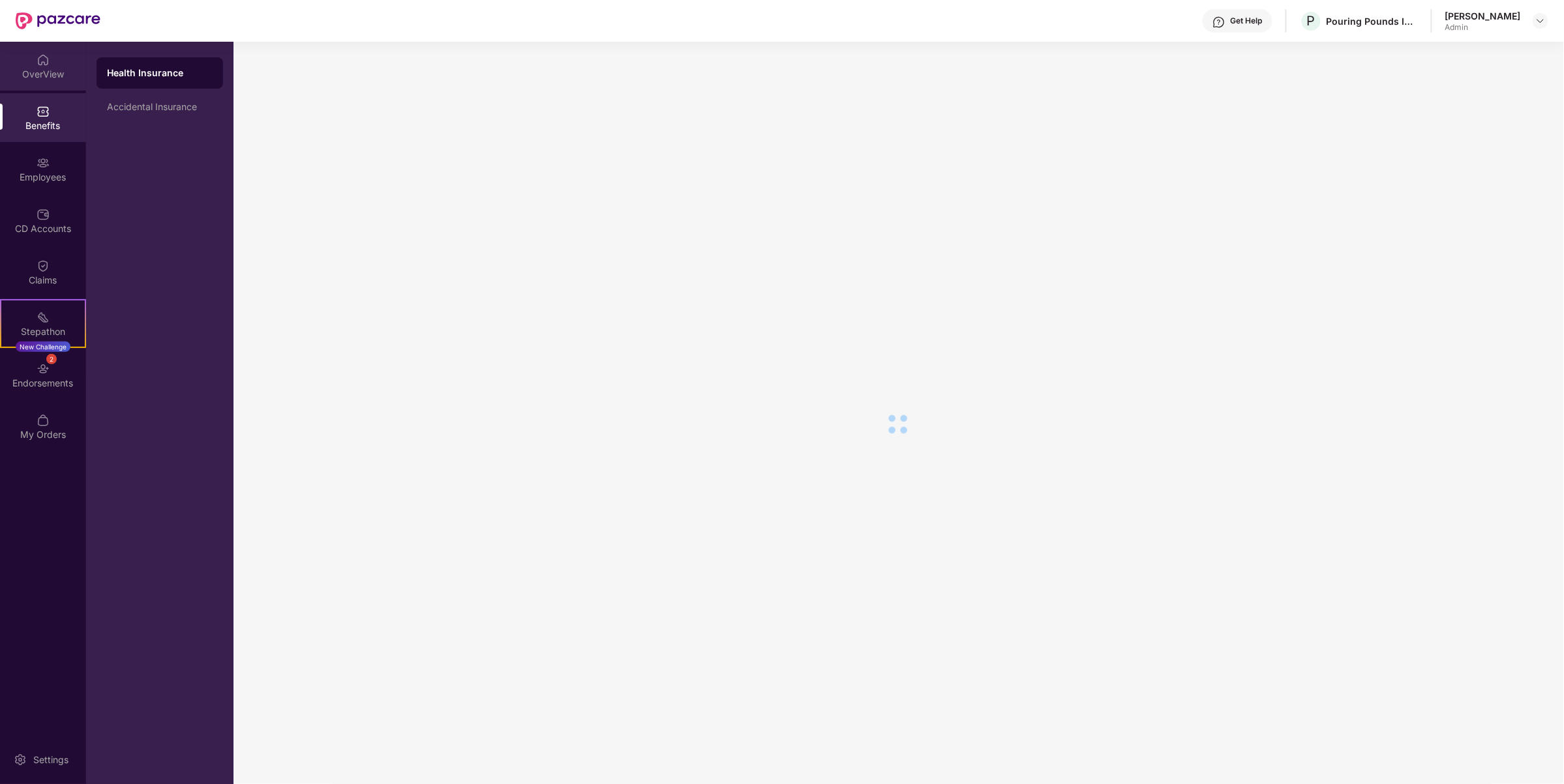
click at [52, 79] on div "OverView" at bounding box center [43, 74] width 86 height 13
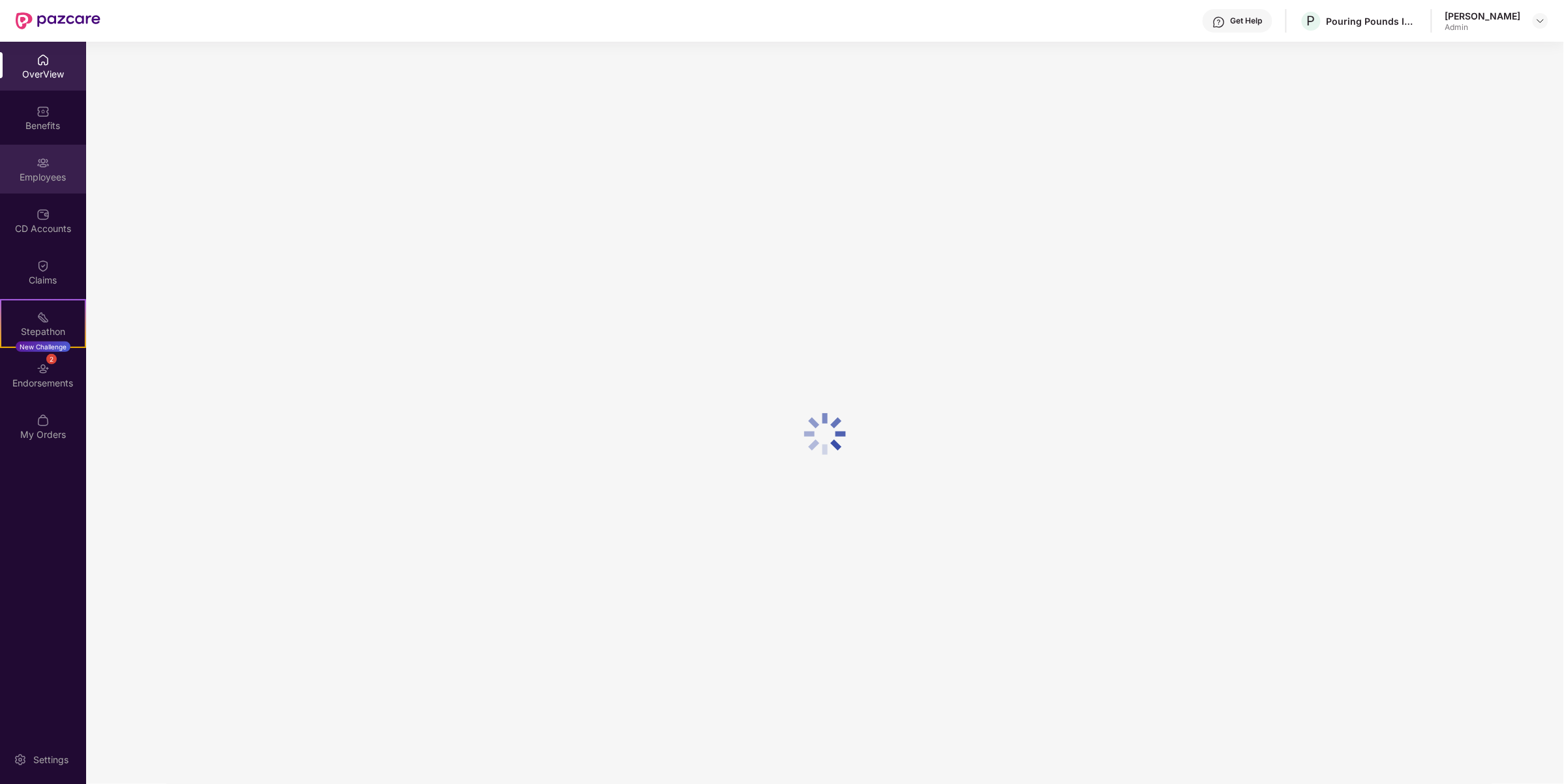
click at [43, 183] on div "Employees" at bounding box center [43, 177] width 86 height 13
